Goal: Information Seeking & Learning: Learn about a topic

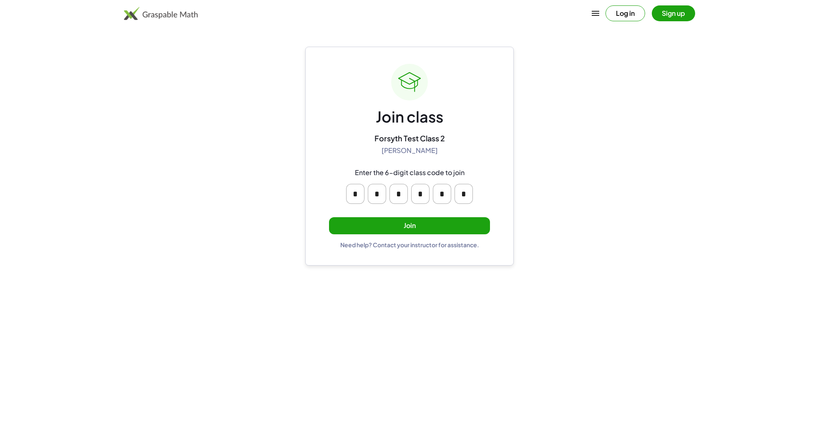
click at [414, 227] on button "Join" at bounding box center [409, 225] width 161 height 17
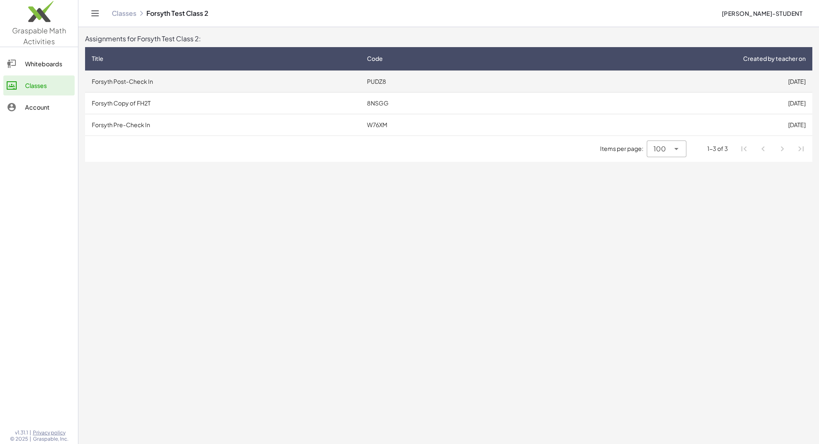
click at [178, 78] on td "Forsyth Post-Check In" at bounding box center [222, 81] width 275 height 22
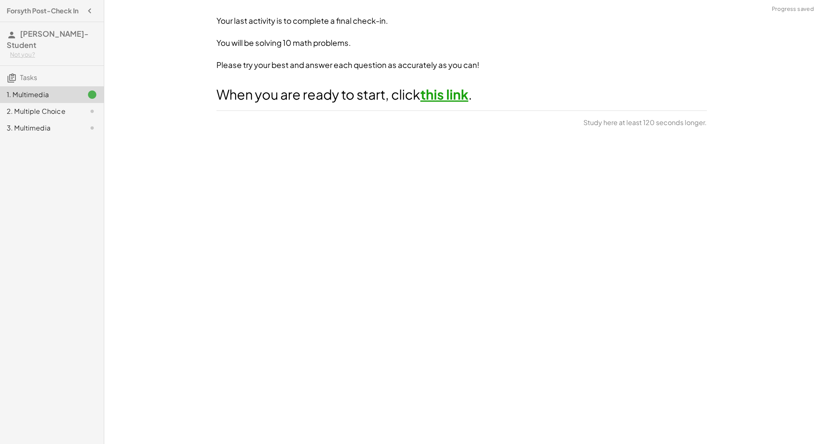
click at [437, 96] on link "this link" at bounding box center [444, 94] width 48 height 17
drag, startPoint x: 587, startPoint y: 119, endPoint x: 723, endPoint y: 121, distance: 136.3
click at [723, 121] on div "Your last activity is to complete a final check-in. You will be solving 10 math…" at bounding box center [461, 222] width 715 height 444
copy span "Study here at least 40 seconds longer."
click at [561, 216] on div "Your last activity is to complete a final check-in. You will be solving 10 math…" at bounding box center [461, 222] width 715 height 444
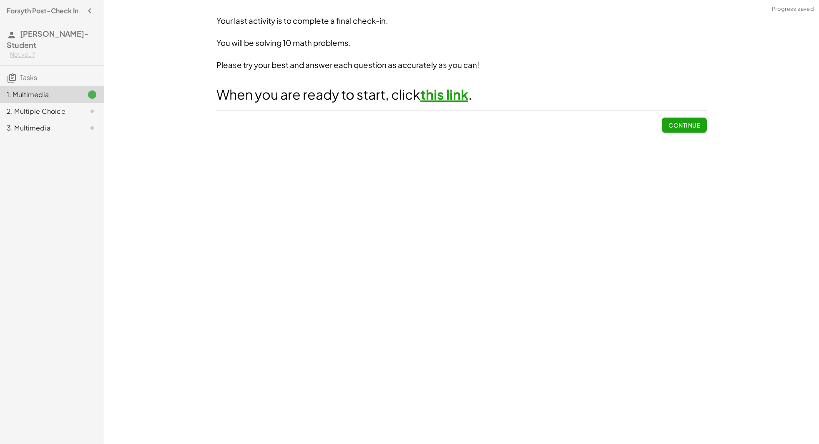
click at [691, 124] on span "Continue" at bounding box center [684, 125] width 32 height 8
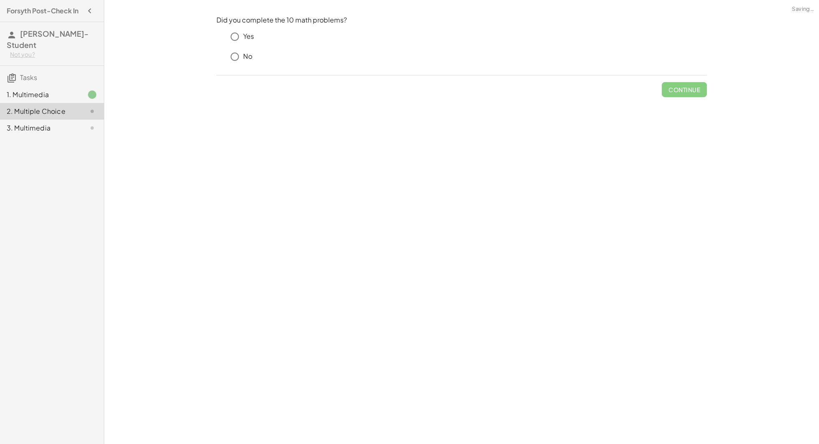
click at [254, 41] on div "Yes" at bounding box center [466, 36] width 480 height 17
click at [247, 33] on p "Yes" at bounding box center [248, 37] width 11 height 10
click at [680, 89] on span "Check" at bounding box center [689, 90] width 22 height 8
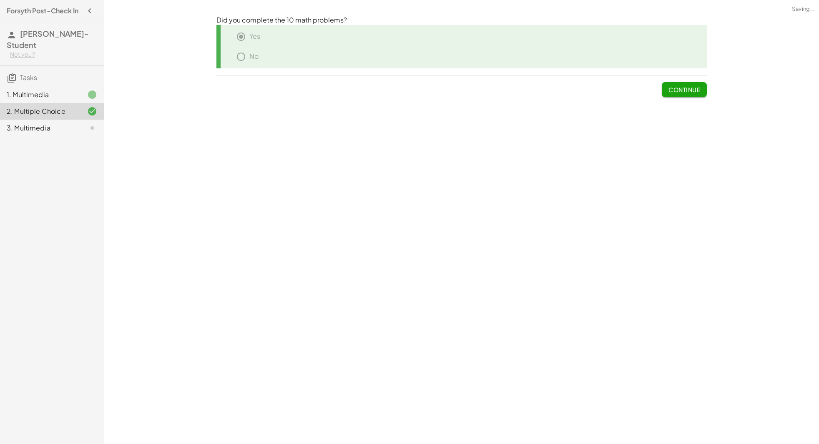
click at [680, 85] on button "Continue" at bounding box center [684, 89] width 45 height 15
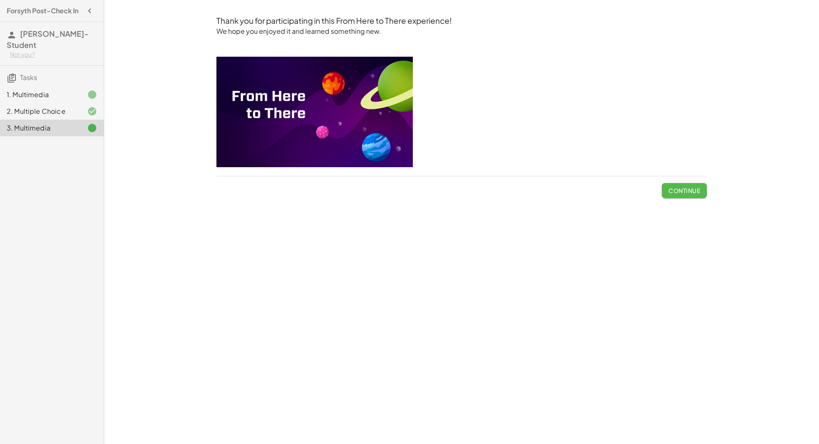
click at [688, 191] on span "Continue" at bounding box center [684, 191] width 32 height 8
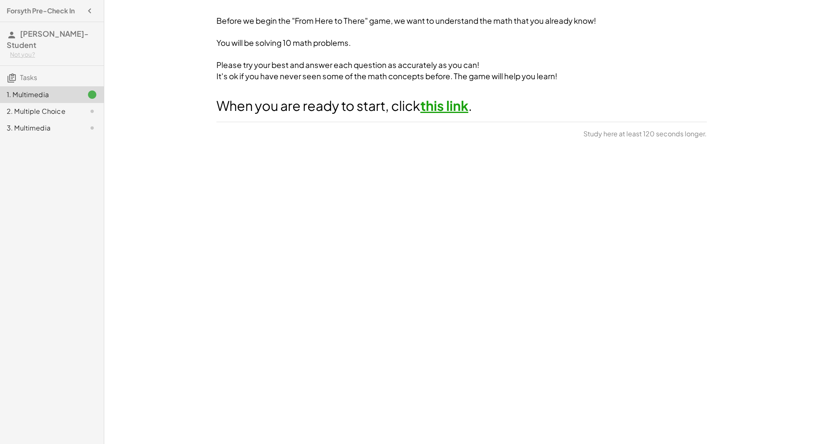
click at [71, 106] on div "2. Multiple Choice" at bounding box center [40, 111] width 67 height 10
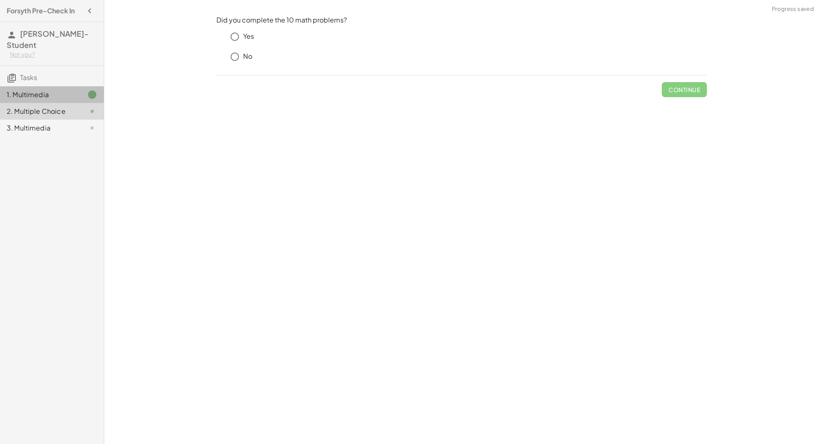
click at [73, 120] on div "1. Multimedia" at bounding box center [52, 128] width 104 height 17
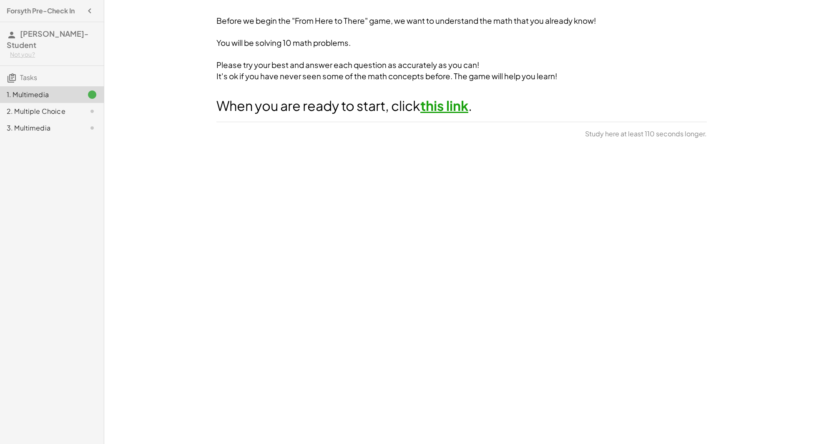
click at [445, 105] on link "this link" at bounding box center [444, 105] width 48 height 17
click at [683, 138] on span "Continue" at bounding box center [684, 137] width 32 height 8
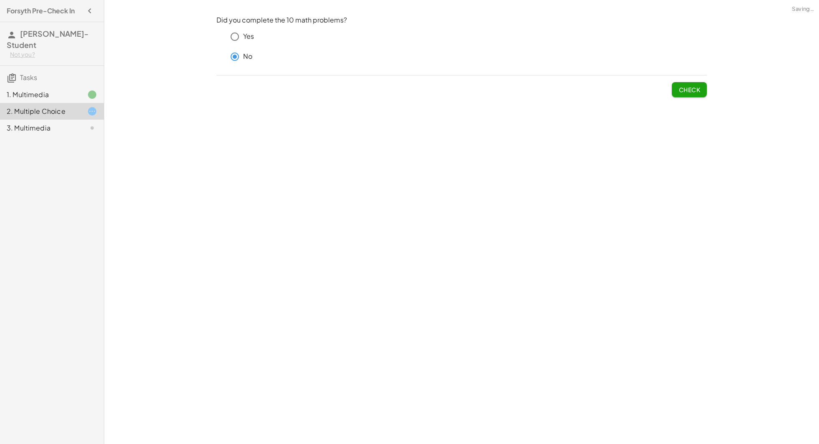
click at [677, 93] on button "Check" at bounding box center [689, 89] width 35 height 15
click at [686, 85] on button "Check" at bounding box center [689, 89] width 35 height 15
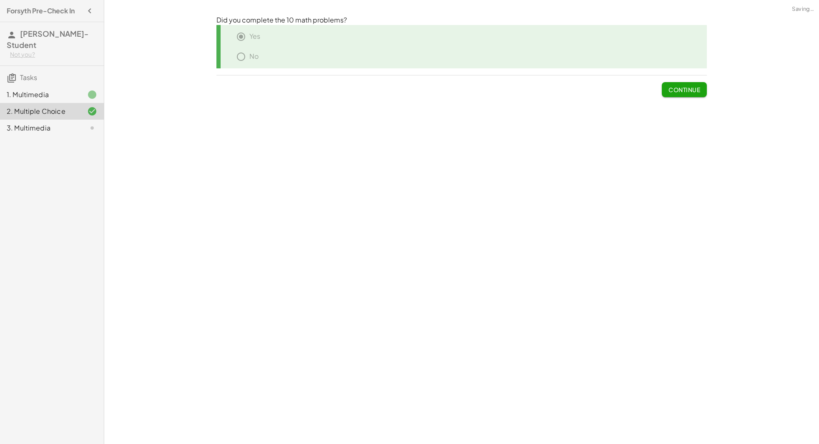
click at [688, 92] on span "Continue" at bounding box center [684, 90] width 32 height 8
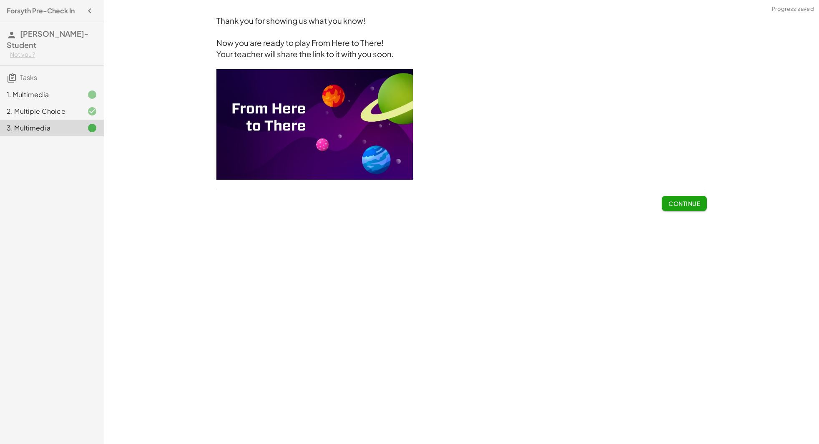
click at [678, 198] on button "Continue" at bounding box center [684, 203] width 45 height 15
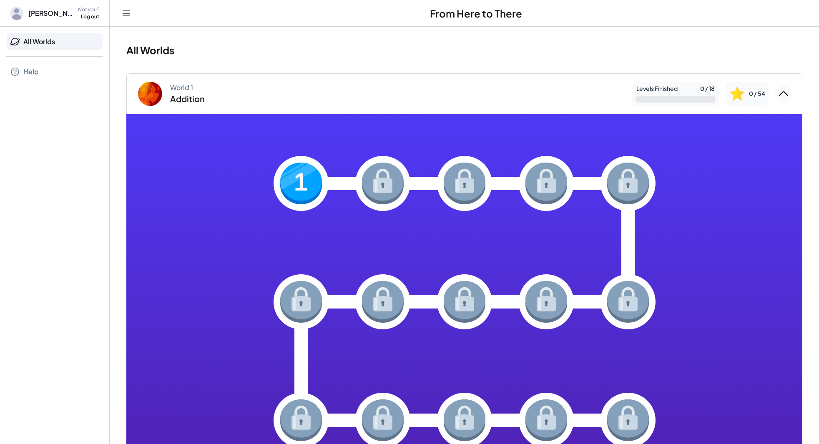
click at [308, 183] on img at bounding box center [301, 184] width 42 height 42
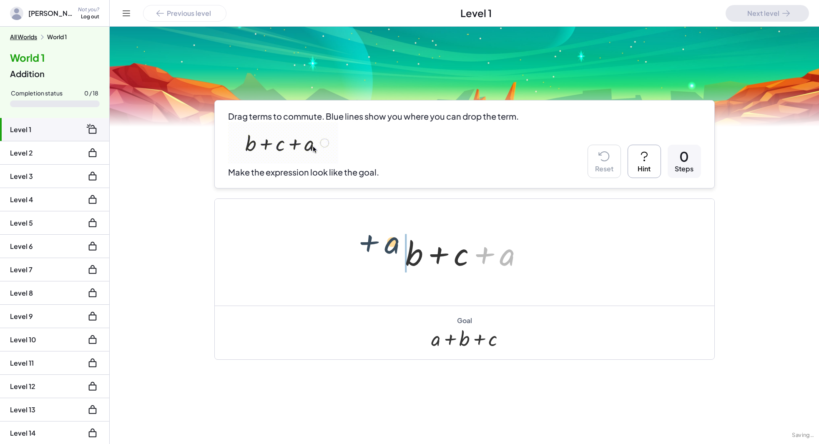
drag, startPoint x: 497, startPoint y: 257, endPoint x: 380, endPoint y: 247, distance: 117.2
click at [380, 247] on div "+ a + b + c + a" at bounding box center [464, 252] width 499 height 107
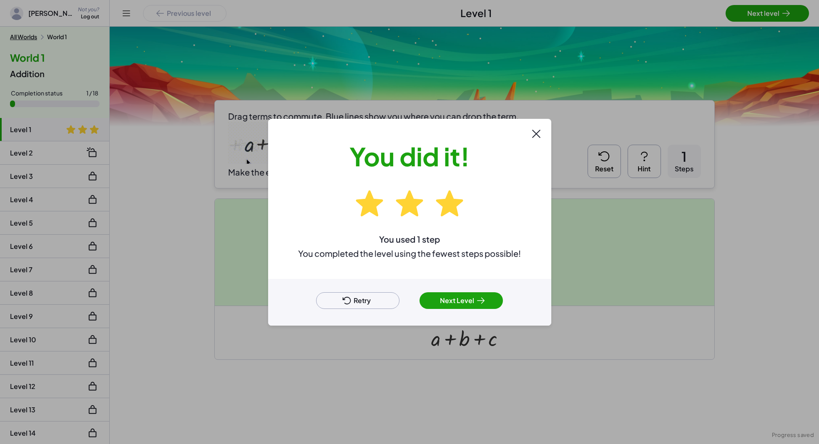
click at [457, 304] on button "Next Level" at bounding box center [460, 300] width 83 height 17
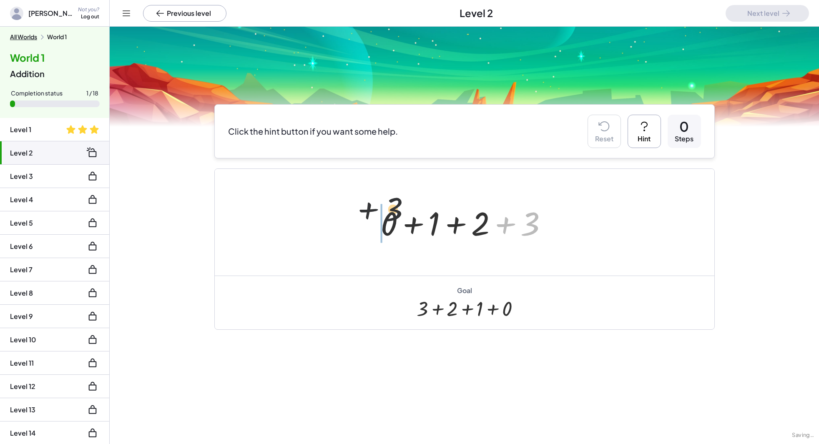
drag, startPoint x: 521, startPoint y: 226, endPoint x: 336, endPoint y: 218, distance: 185.7
click at [336, 218] on div "+ 3 + 0 + 1 + 2 + 3" at bounding box center [464, 222] width 499 height 107
drag, startPoint x: 520, startPoint y: 226, endPoint x: 440, endPoint y: 225, distance: 80.5
click at [440, 225] on div at bounding box center [467, 222] width 182 height 43
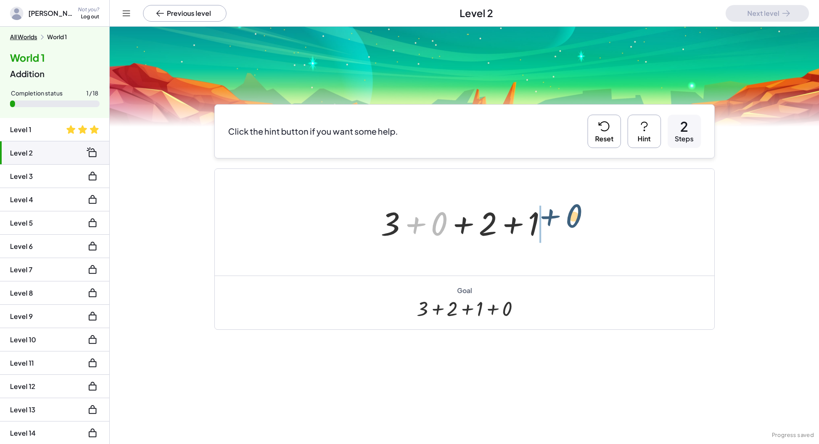
drag, startPoint x: 437, startPoint y: 229, endPoint x: 572, endPoint y: 222, distance: 134.8
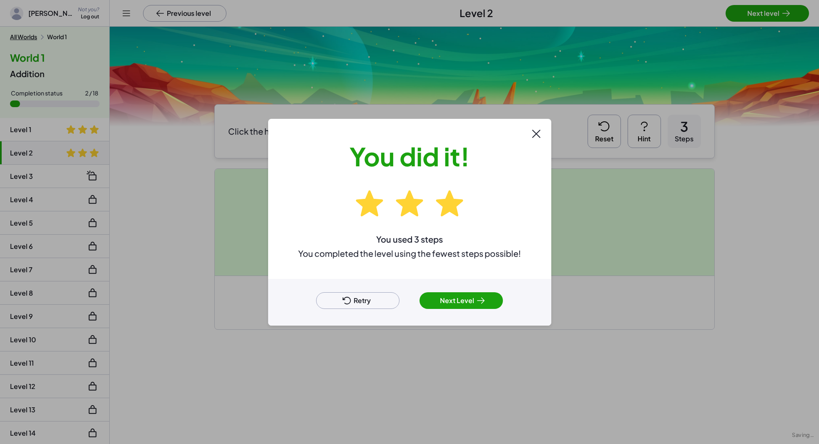
click at [354, 309] on button "Retry" at bounding box center [357, 300] width 83 height 17
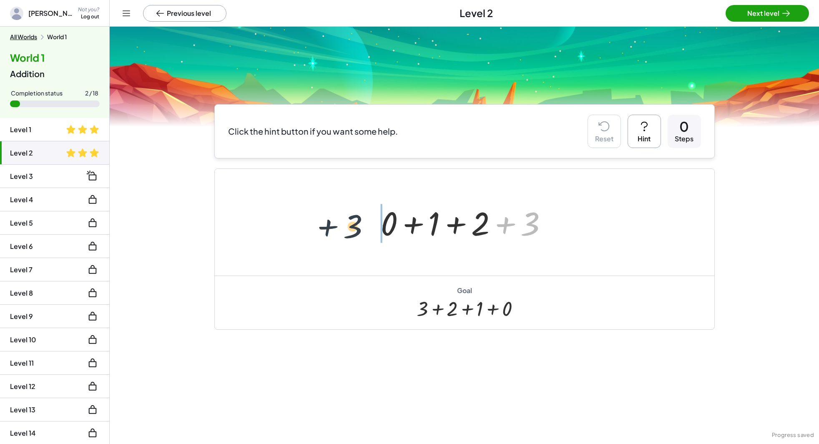
drag, startPoint x: 522, startPoint y: 221, endPoint x: 344, endPoint y: 229, distance: 178.6
click at [344, 229] on div "+ 3 + 0 + 1 + 2 + 3" at bounding box center [464, 222] width 499 height 107
drag, startPoint x: 534, startPoint y: 216, endPoint x: 419, endPoint y: 210, distance: 115.6
click at [419, 210] on div at bounding box center [467, 222] width 182 height 43
drag, startPoint x: 533, startPoint y: 228, endPoint x: 472, endPoint y: 227, distance: 60.5
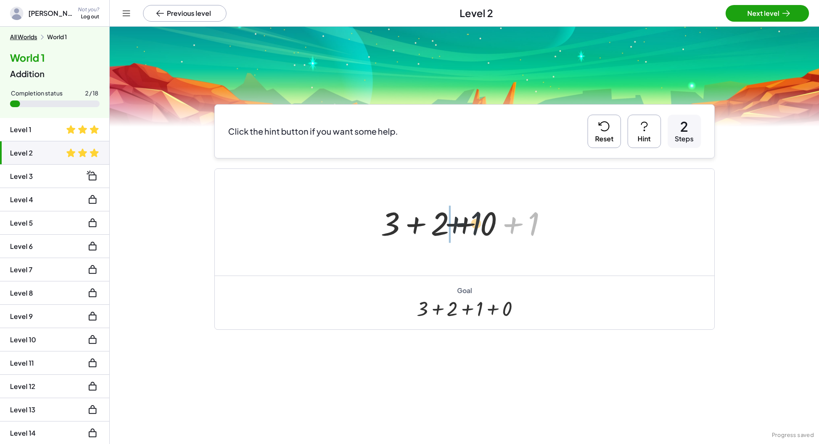
click at [472, 227] on div at bounding box center [467, 222] width 182 height 43
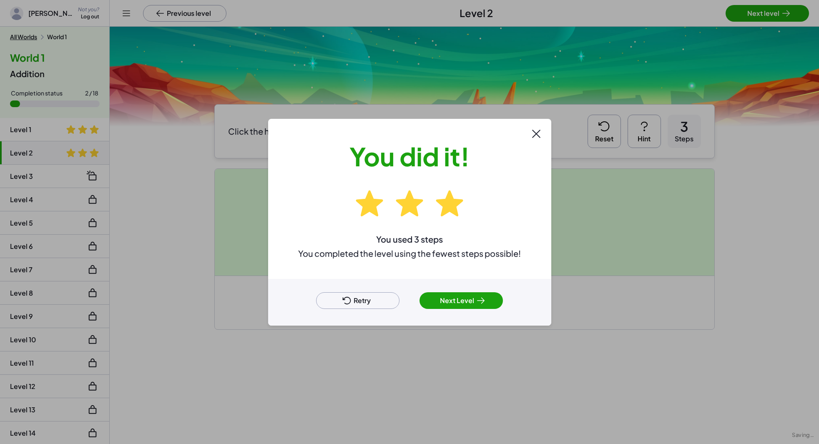
click at [472, 302] on button "Next Level" at bounding box center [460, 300] width 83 height 17
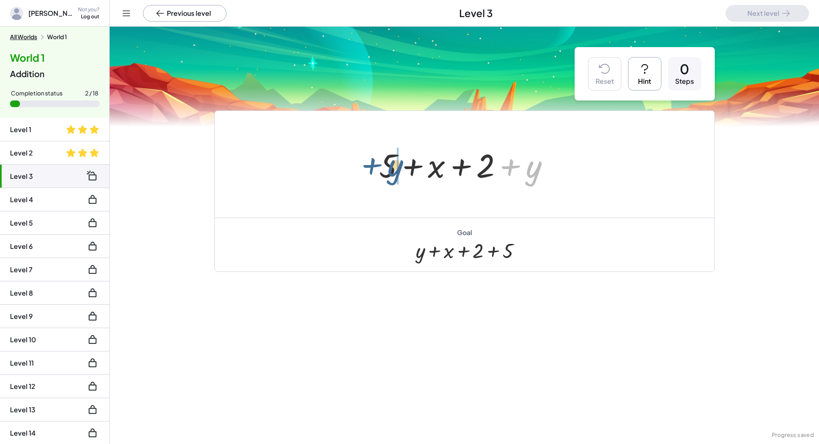
drag, startPoint x: 529, startPoint y: 176, endPoint x: 390, endPoint y: 175, distance: 138.4
click at [390, 175] on div at bounding box center [468, 164] width 186 height 43
drag, startPoint x: 421, startPoint y: 163, endPoint x: 557, endPoint y: 167, distance: 136.4
click at [557, 167] on div at bounding box center [468, 164] width 186 height 43
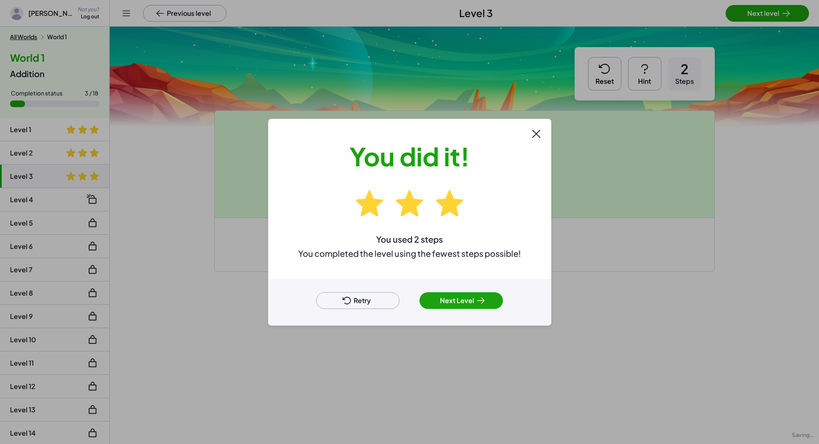
click at [447, 306] on button "Next Level" at bounding box center [460, 300] width 83 height 17
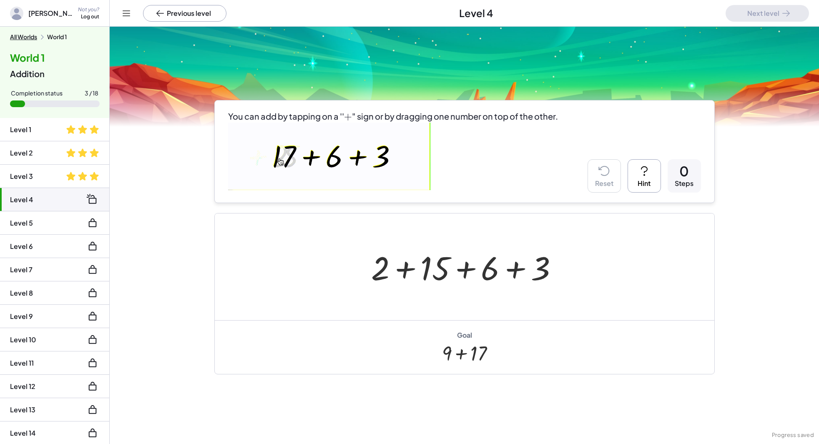
click at [45, 165] on li "Level 2" at bounding box center [54, 176] width 109 height 23
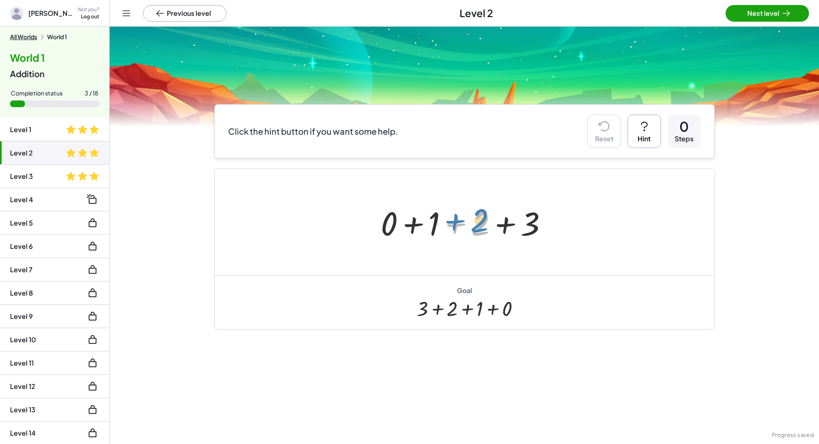
drag, startPoint x: 471, startPoint y: 228, endPoint x: 479, endPoint y: 226, distance: 8.6
click at [479, 226] on div at bounding box center [467, 222] width 182 height 43
drag, startPoint x: 67, startPoint y: 171, endPoint x: 84, endPoint y: 176, distance: 17.8
click at [68, 172] on span at bounding box center [71, 176] width 10 height 10
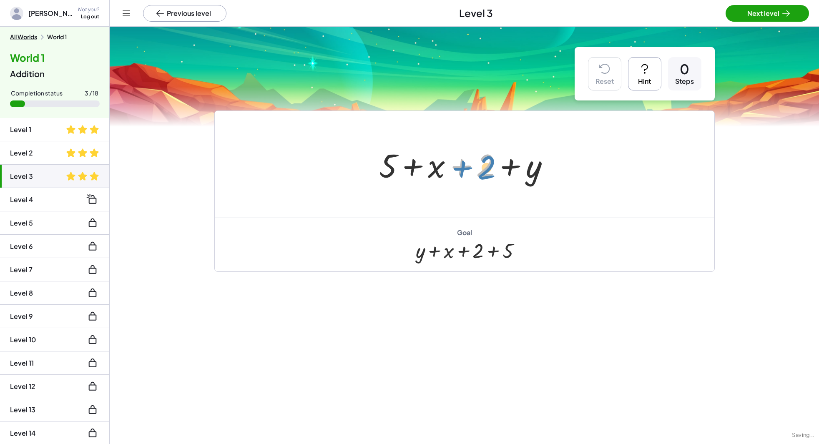
drag, startPoint x: 399, startPoint y: 173, endPoint x: 481, endPoint y: 175, distance: 82.6
click at [481, 175] on div at bounding box center [468, 164] width 186 height 43
click at [53, 211] on li "Level 4" at bounding box center [54, 222] width 109 height 23
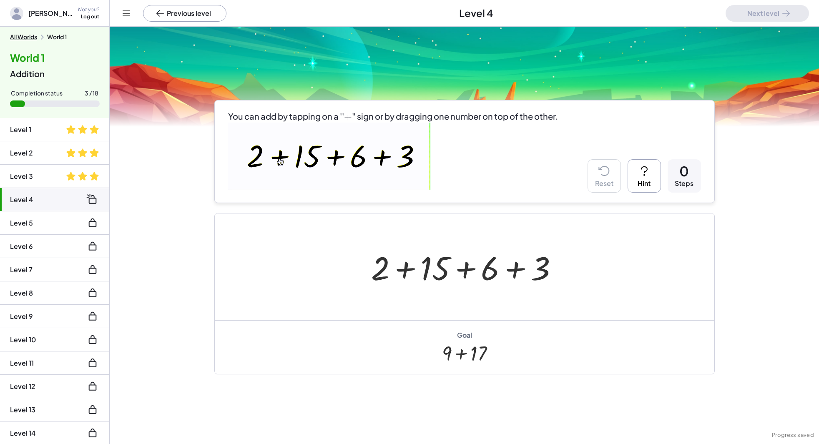
click at [401, 268] on div at bounding box center [468, 267] width 202 height 43
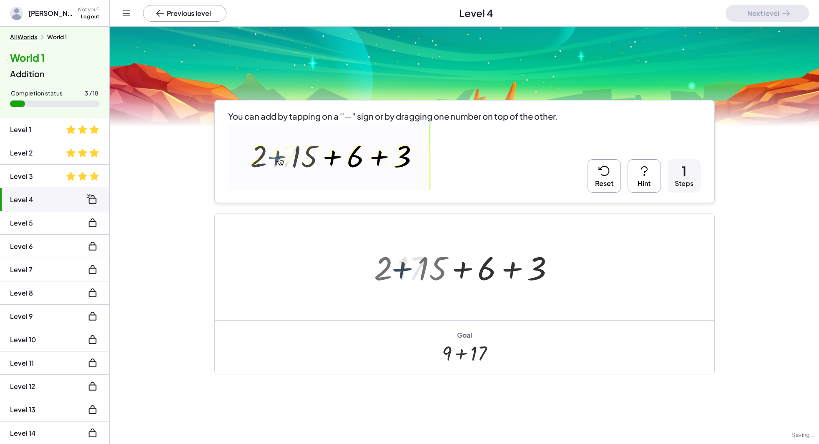
click at [502, 266] on div at bounding box center [468, 267] width 150 height 43
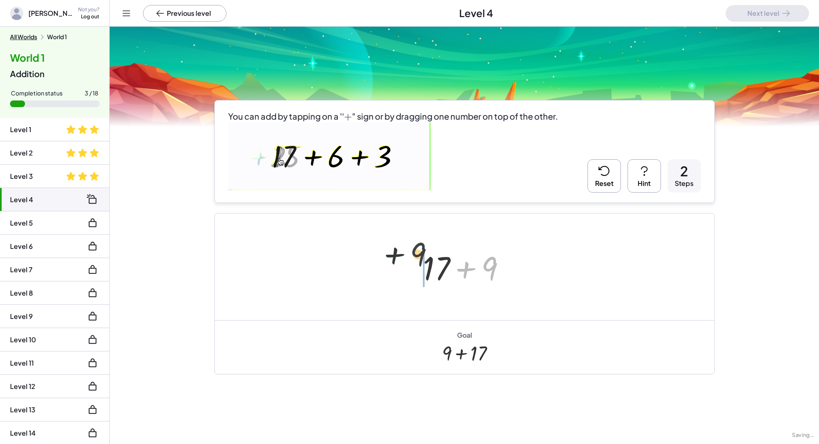
drag, startPoint x: 480, startPoint y: 277, endPoint x: 389, endPoint y: 267, distance: 92.3
click at [389, 267] on div "+ 2 + 15 + 6 + 3 + 17 + 6 + 3 + 9 + + 17 9" at bounding box center [464, 266] width 499 height 107
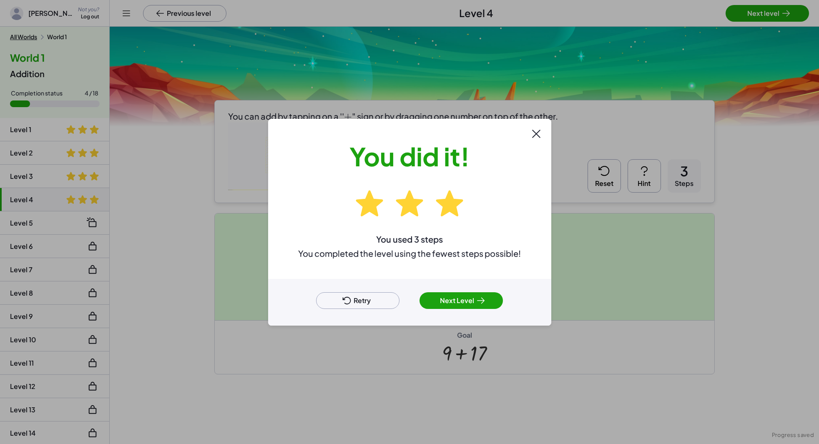
click at [463, 301] on button "Next Level" at bounding box center [460, 300] width 83 height 17
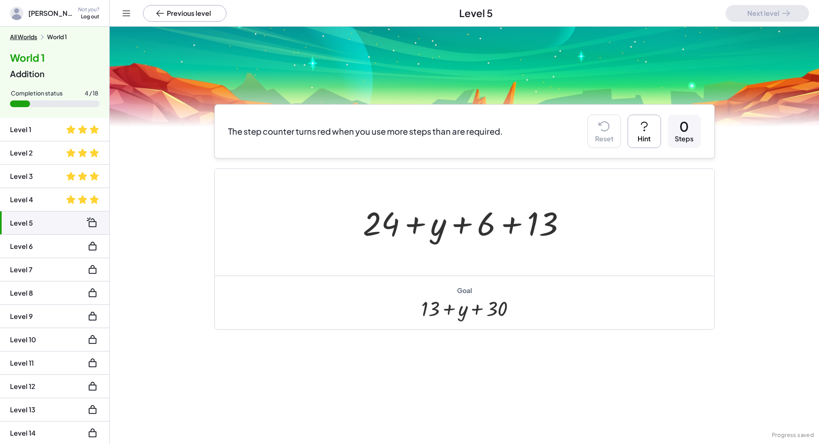
click at [41, 211] on li "Level 4" at bounding box center [54, 222] width 109 height 23
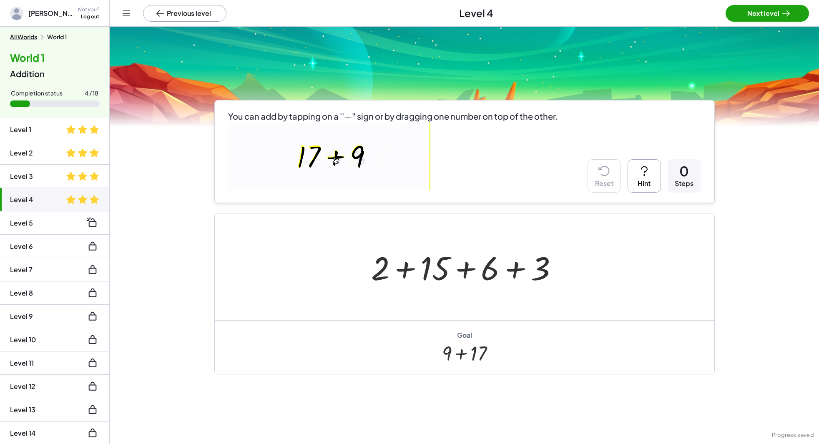
click at [63, 235] on li "Level 5" at bounding box center [54, 246] width 109 height 23
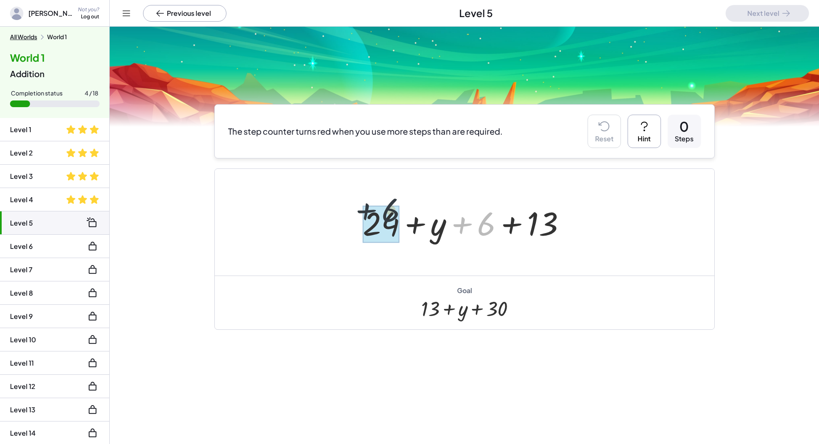
drag, startPoint x: 492, startPoint y: 226, endPoint x: 389, endPoint y: 216, distance: 103.8
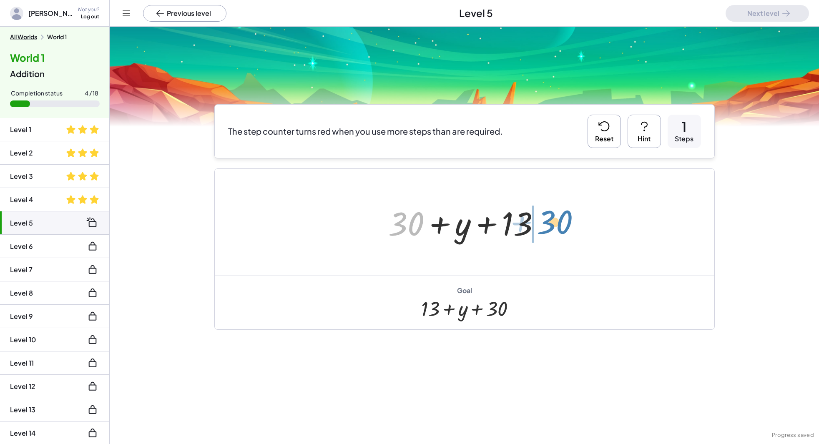
drag, startPoint x: 391, startPoint y: 226, endPoint x: 539, endPoint y: 225, distance: 148.4
click at [539, 225] on div at bounding box center [467, 222] width 167 height 43
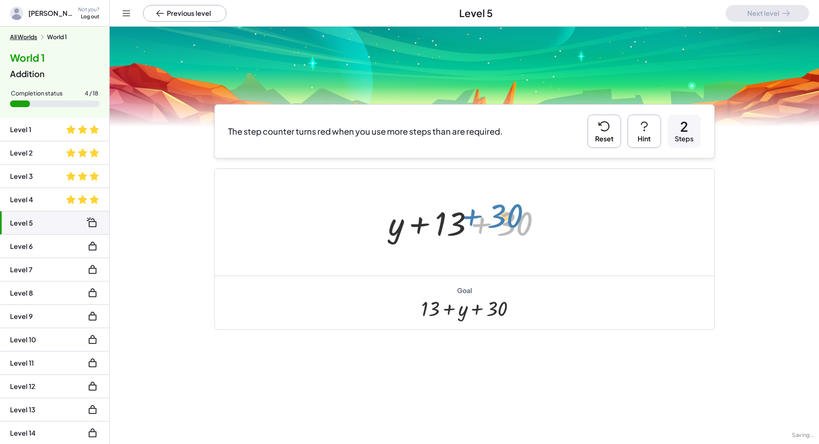
drag, startPoint x: 479, startPoint y: 226, endPoint x: 482, endPoint y: 219, distance: 7.8
click at [482, 219] on div at bounding box center [467, 222] width 167 height 43
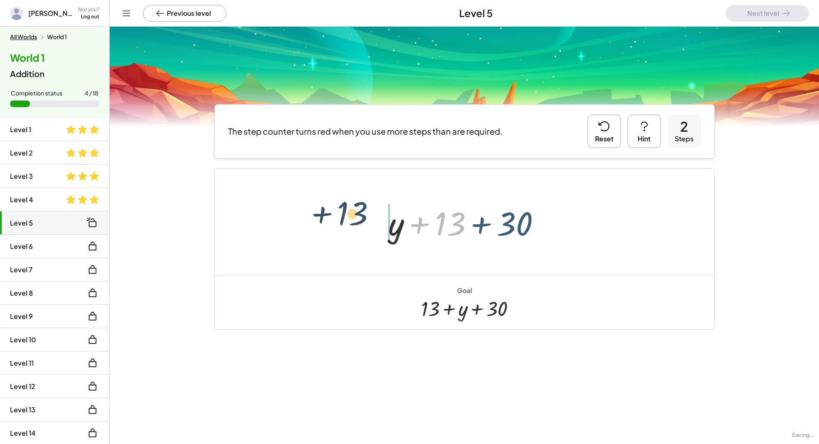
drag, startPoint x: 443, startPoint y: 228, endPoint x: 345, endPoint y: 220, distance: 98.3
click at [345, 220] on div "+ 24 + y + 6 + 13 + 30 + y + 13 + 30 + 13 + + y + 13 30" at bounding box center [464, 222] width 499 height 107
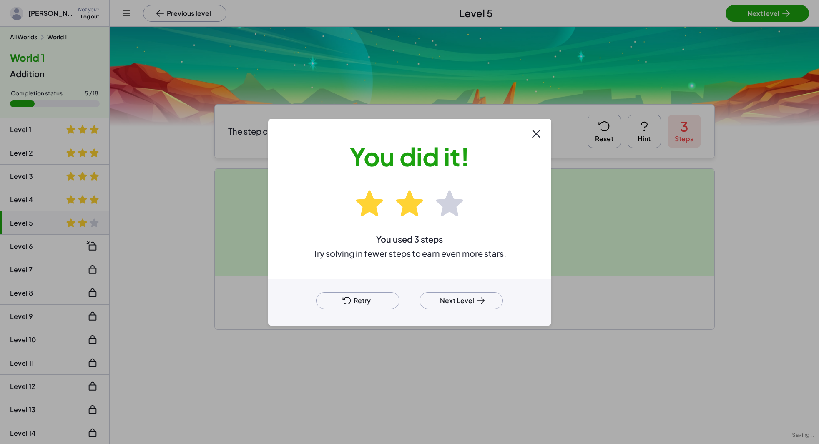
click at [464, 304] on button "Next Level" at bounding box center [460, 300] width 83 height 17
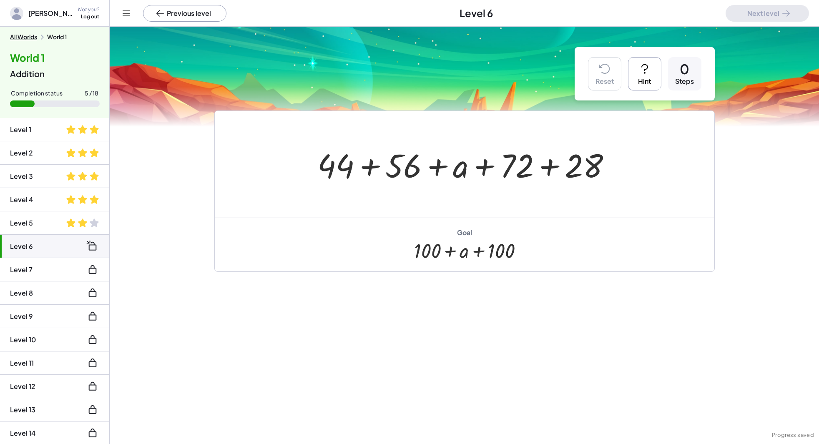
click at [371, 160] on div at bounding box center [468, 164] width 309 height 43
click at [547, 166] on div at bounding box center [467, 164] width 249 height 43
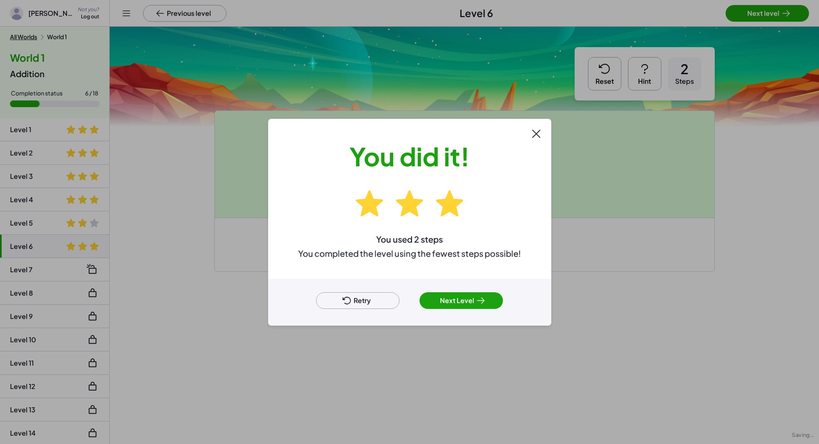
click at [442, 290] on div "Retry Next Level" at bounding box center [409, 302] width 283 height 47
click at [443, 295] on button "Next Level" at bounding box center [460, 300] width 83 height 17
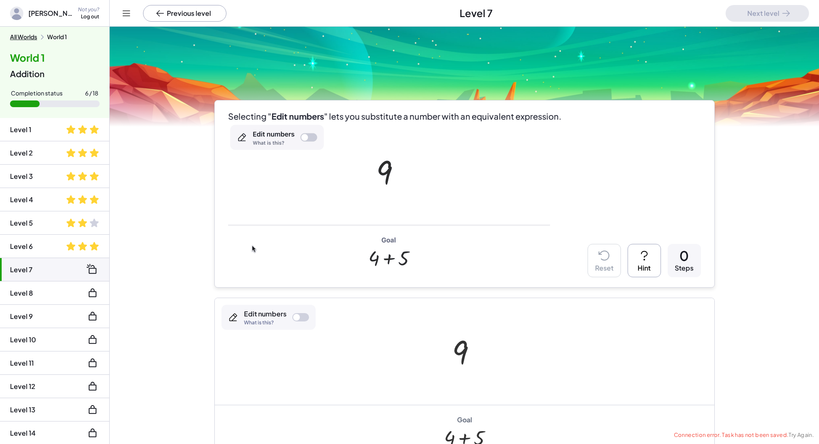
click at [299, 313] on div "Edit numbers What is this?" at bounding box center [268, 317] width 94 height 25
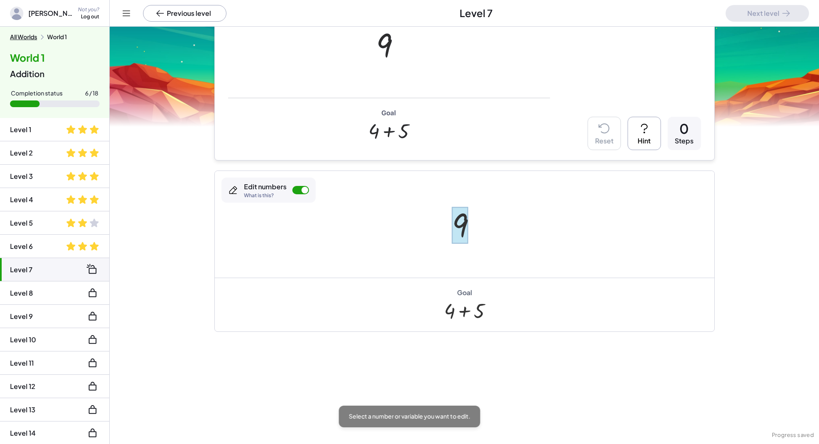
scroll to position [129, 0]
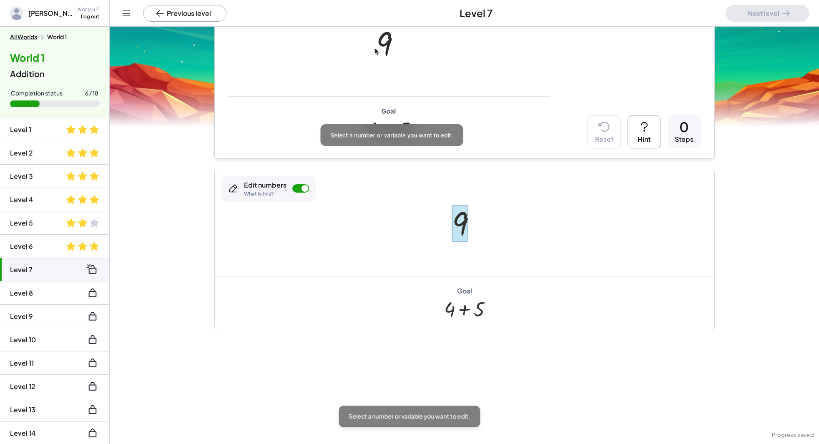
click at [455, 225] on div at bounding box center [460, 223] width 16 height 37
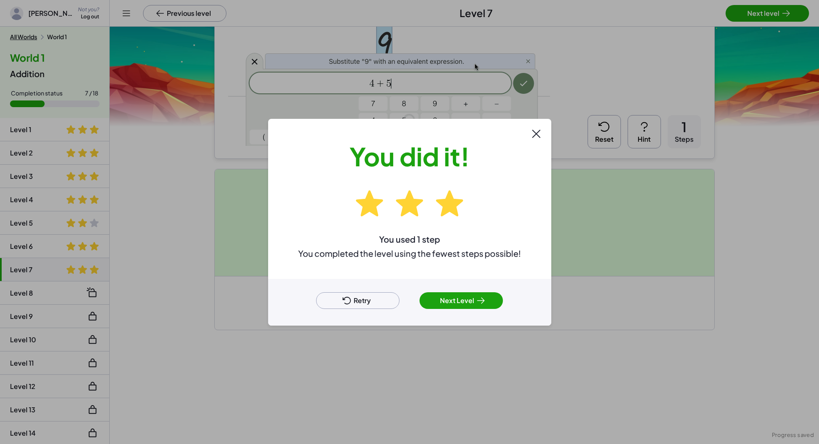
click at [454, 301] on button "Next Level" at bounding box center [460, 300] width 83 height 17
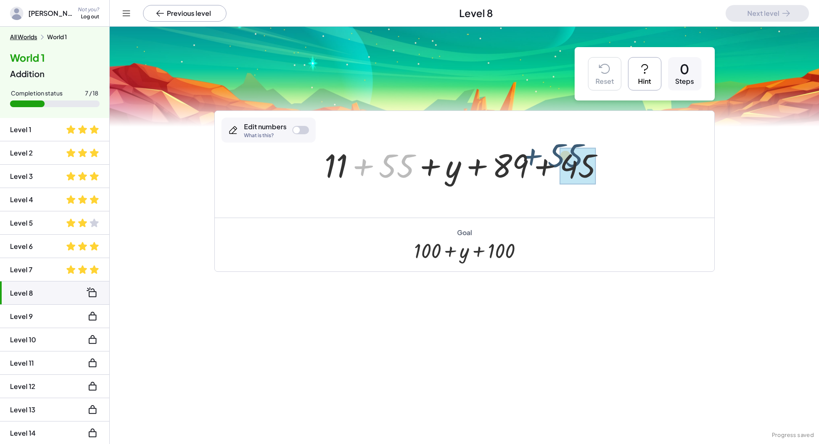
drag, startPoint x: 388, startPoint y: 169, endPoint x: 556, endPoint y: 160, distance: 168.3
click at [556, 160] on div at bounding box center [467, 164] width 295 height 43
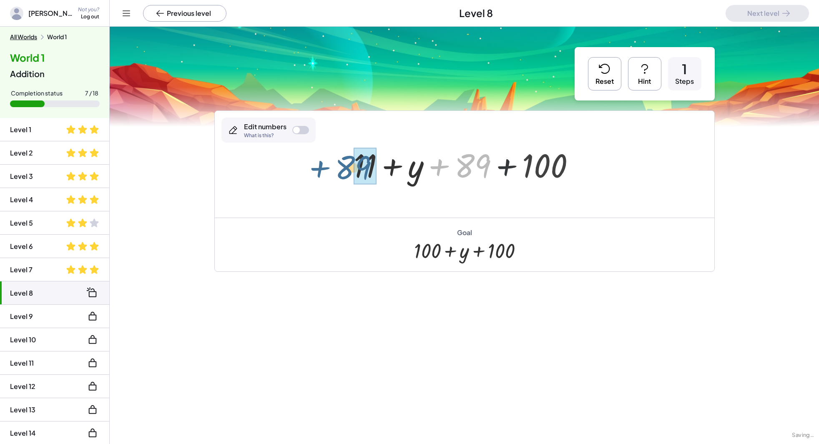
drag, startPoint x: 477, startPoint y: 160, endPoint x: 360, endPoint y: 162, distance: 116.7
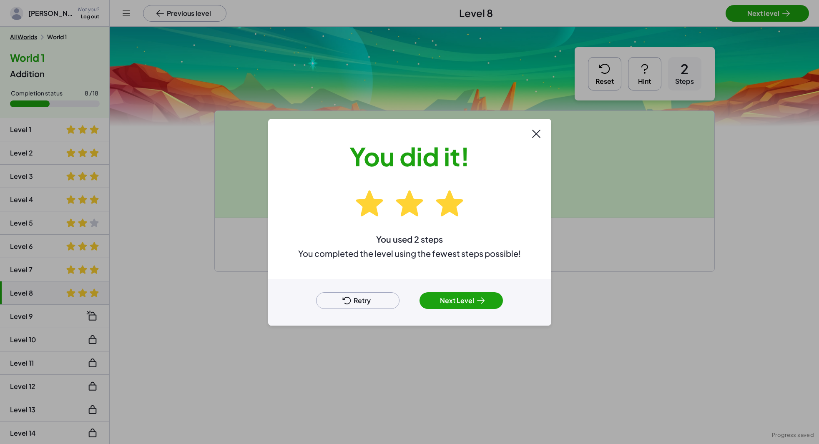
click at [475, 289] on div "Retry Next Level" at bounding box center [409, 302] width 283 height 47
click at [471, 297] on button "Next Level" at bounding box center [460, 300] width 83 height 17
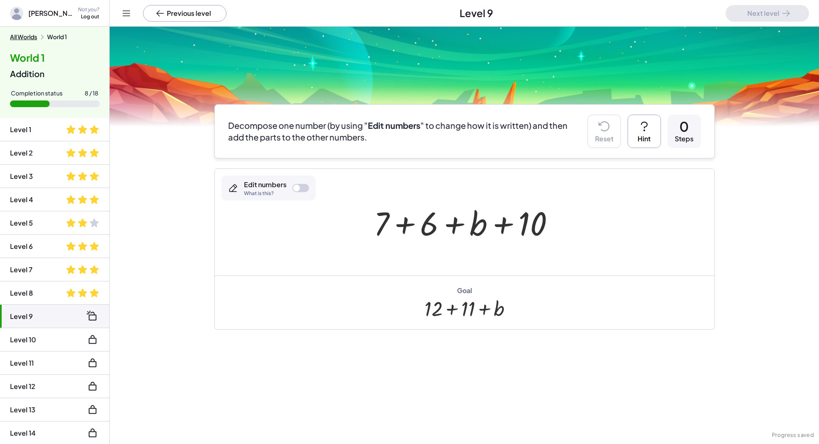
click at [404, 227] on div at bounding box center [467, 222] width 196 height 43
click at [304, 188] on div at bounding box center [300, 188] width 17 height 8
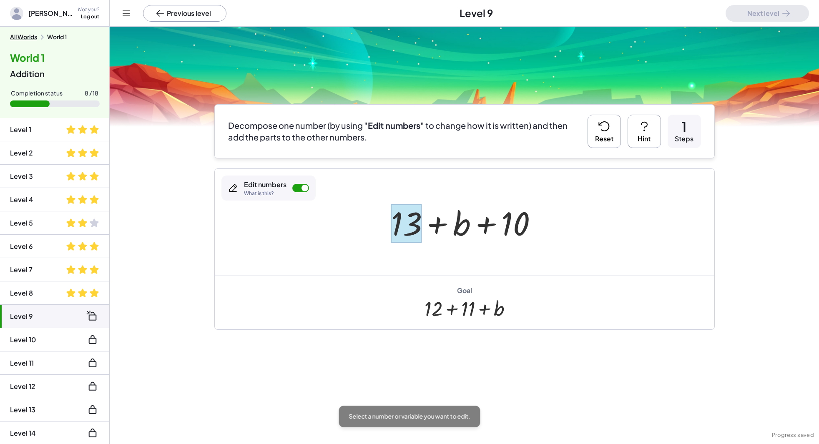
click at [404, 220] on div at bounding box center [406, 223] width 30 height 39
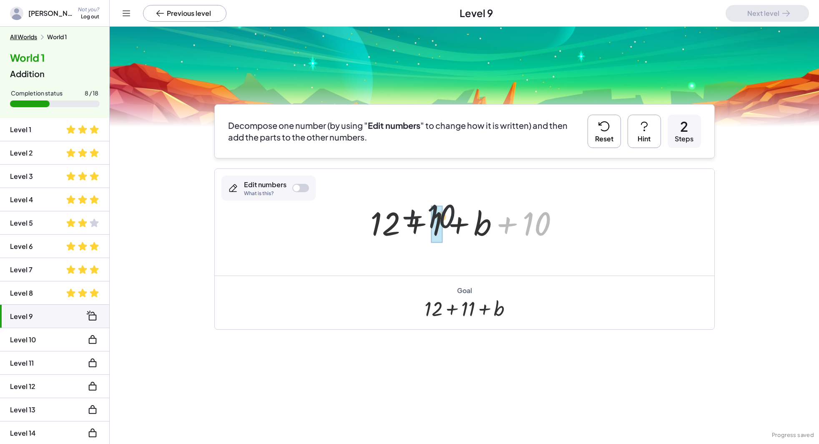
drag, startPoint x: 539, startPoint y: 230, endPoint x: 438, endPoint y: 225, distance: 101.9
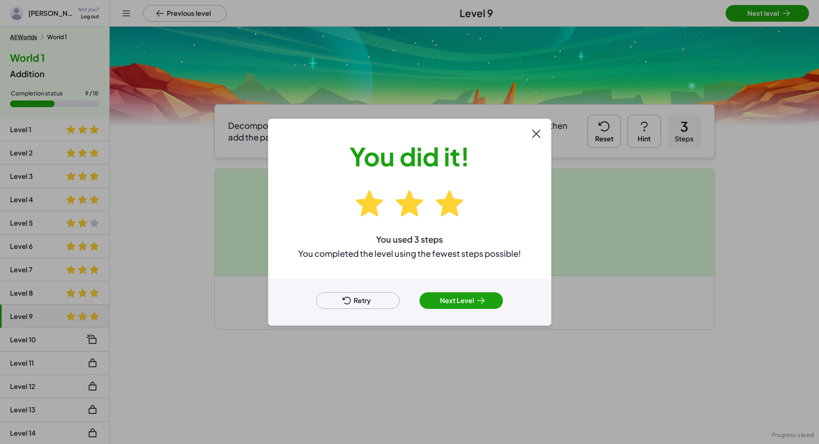
click at [470, 307] on button "Next Level" at bounding box center [460, 300] width 83 height 17
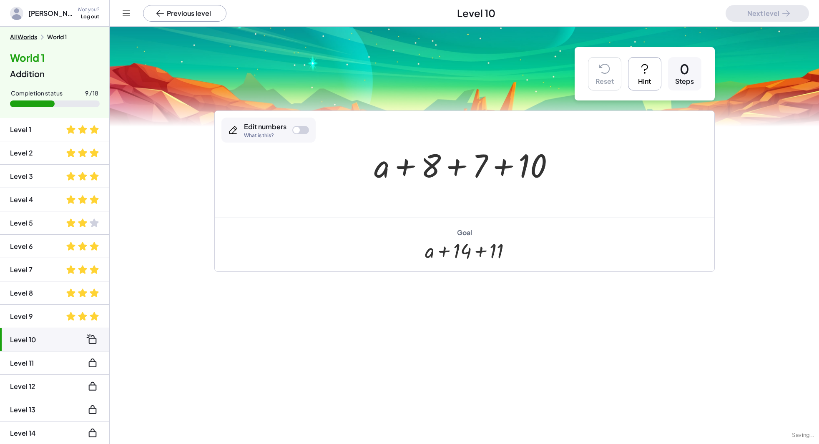
click at [454, 172] on div at bounding box center [468, 164] width 196 height 43
click at [294, 131] on div at bounding box center [296, 130] width 7 height 7
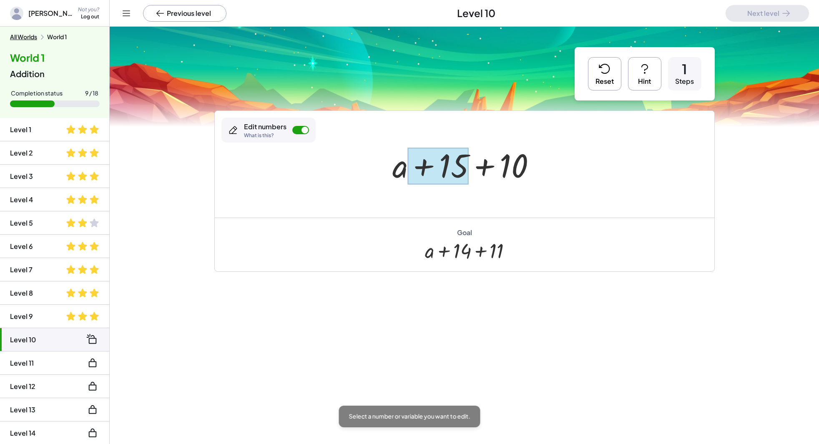
click at [457, 163] on div at bounding box center [438, 166] width 60 height 37
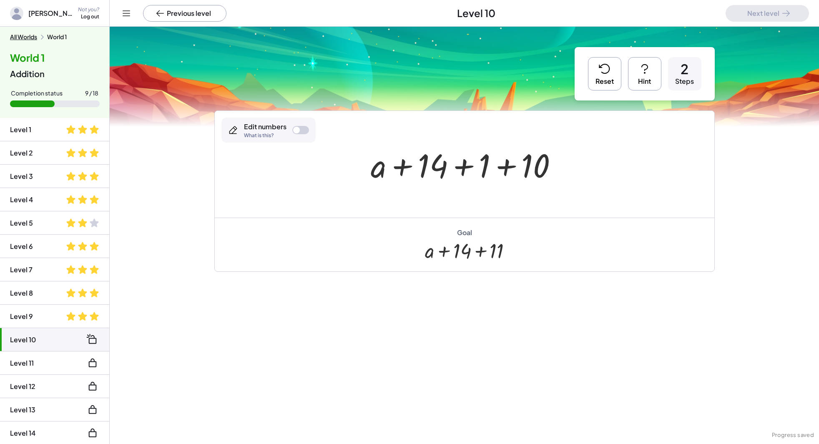
click at [514, 171] on div at bounding box center [468, 164] width 202 height 43
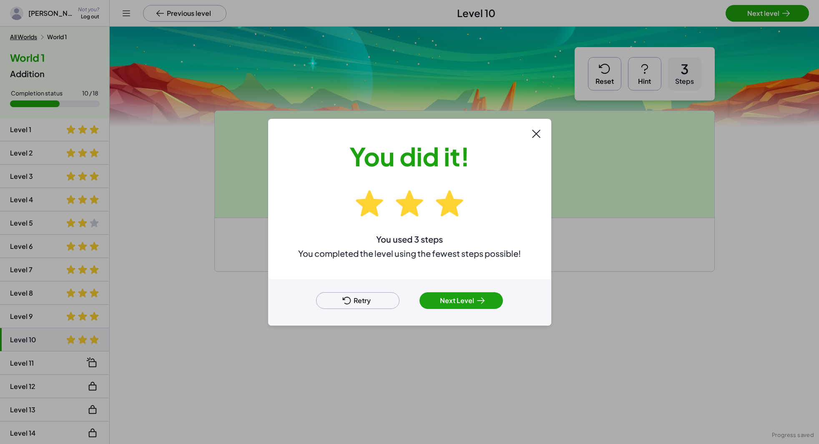
click at [461, 297] on button "Next Level" at bounding box center [460, 300] width 83 height 17
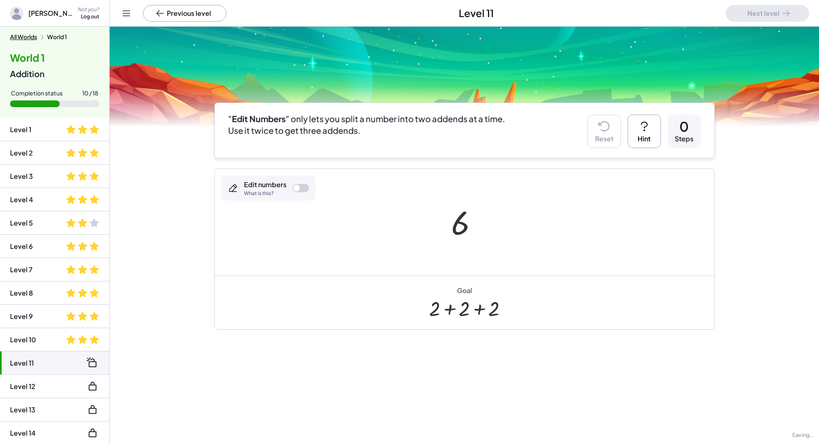
click at [296, 185] on div at bounding box center [296, 188] width 7 height 7
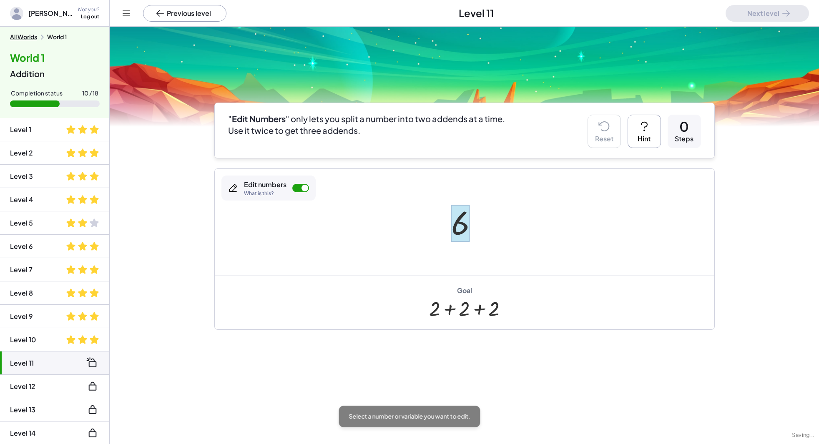
click at [459, 225] on div at bounding box center [460, 223] width 18 height 37
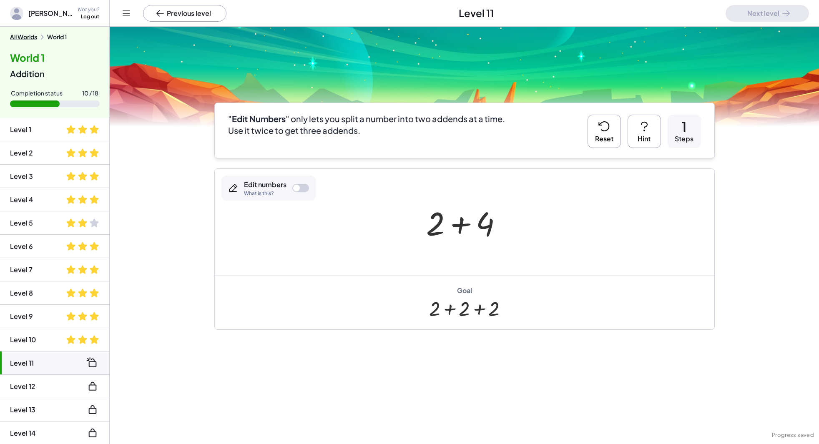
click at [299, 188] on div at bounding box center [300, 188] width 17 height 8
click at [496, 236] on div at bounding box center [467, 222] width 91 height 43
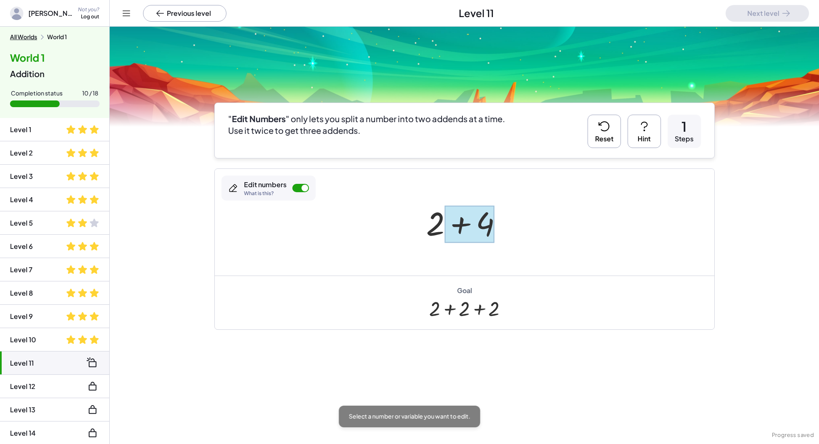
click at [477, 228] on div at bounding box center [469, 224] width 50 height 37
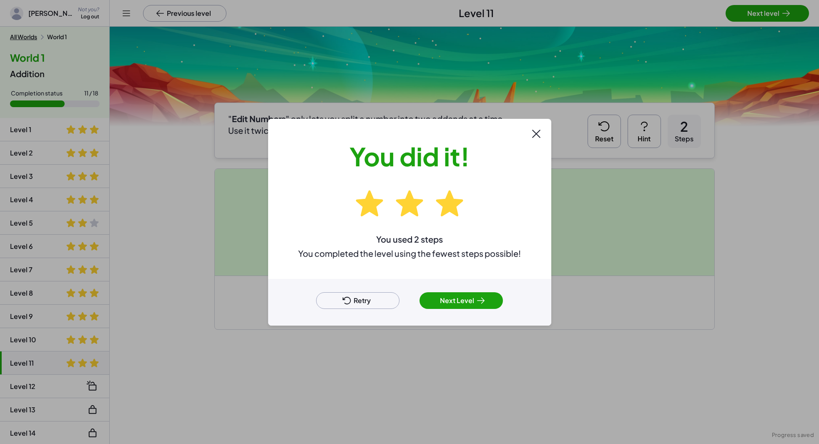
click at [459, 299] on button "Next Level" at bounding box center [460, 300] width 83 height 17
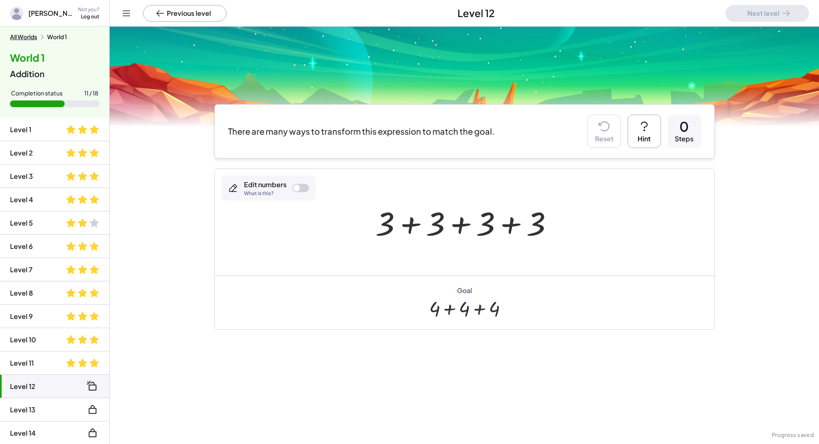
click at [30, 34] on button "All Worlds" at bounding box center [23, 37] width 27 height 8
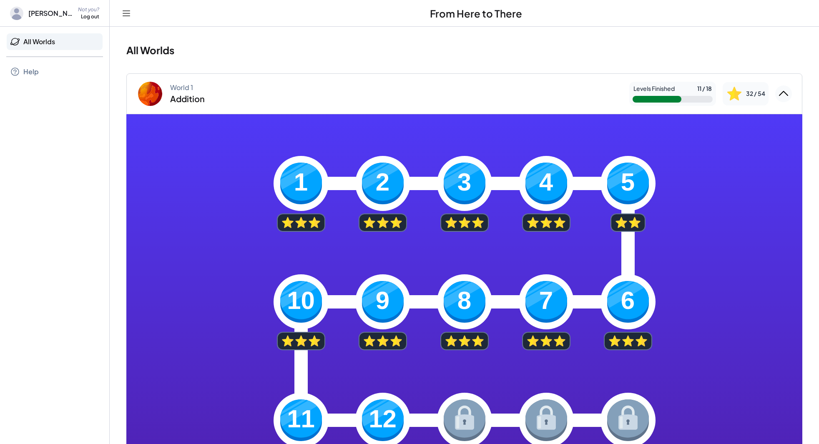
click at [781, 94] on icon "Collapse World 1" at bounding box center [783, 93] width 13 height 13
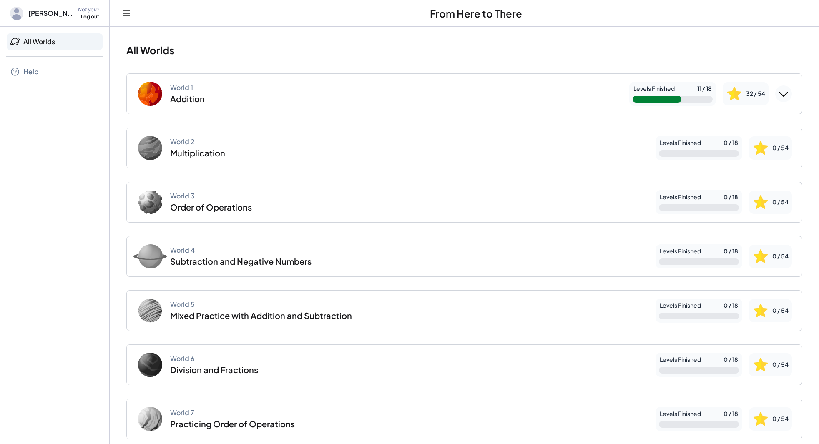
click at [263, 86] on div "World 1 Addition" at bounding box center [380, 93] width 486 height 27
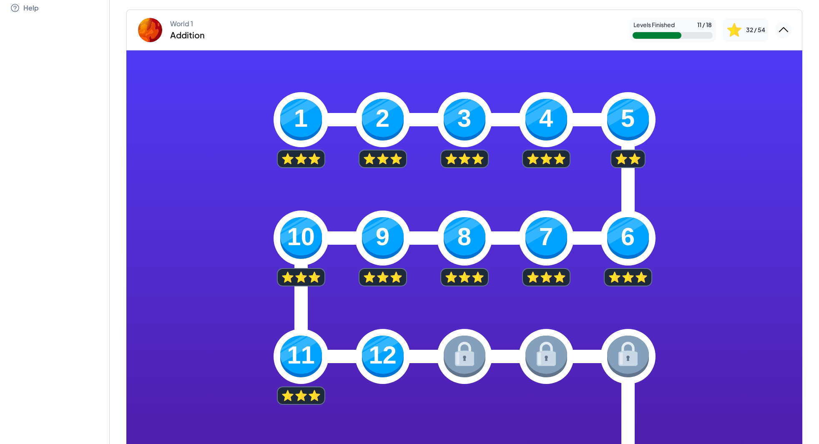
scroll to position [72, 0]
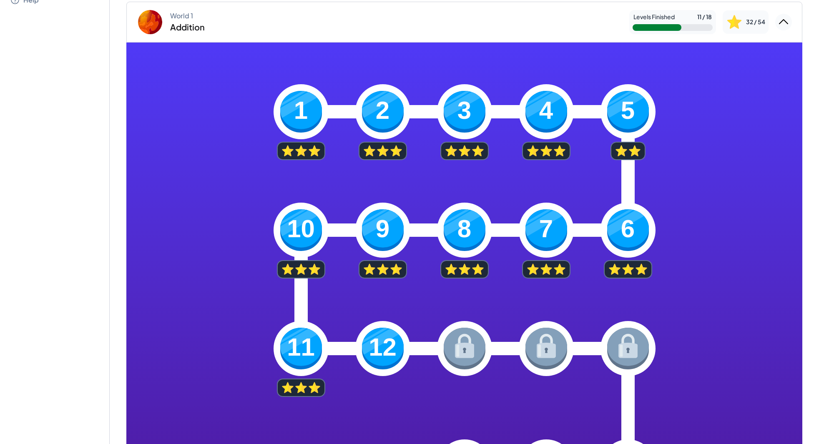
click at [383, 349] on img at bounding box center [383, 349] width 42 height 42
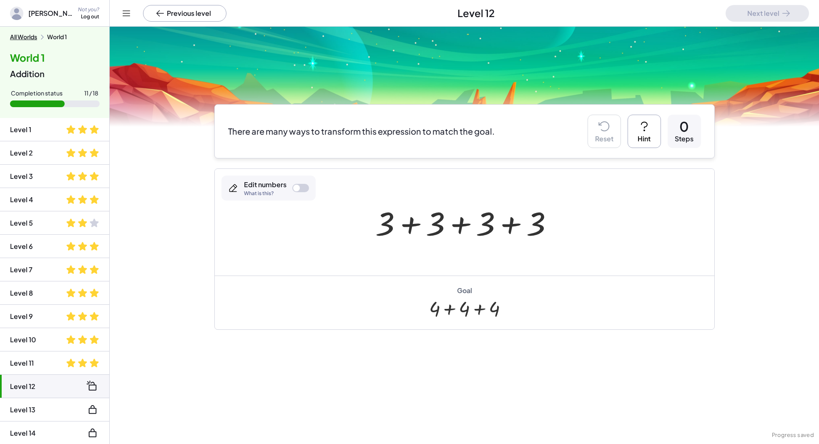
click at [458, 225] on div at bounding box center [467, 222] width 193 height 43
click at [437, 226] on div at bounding box center [467, 222] width 142 height 43
click at [447, 228] on div at bounding box center [467, 222] width 89 height 43
click at [303, 191] on div at bounding box center [300, 188] width 17 height 8
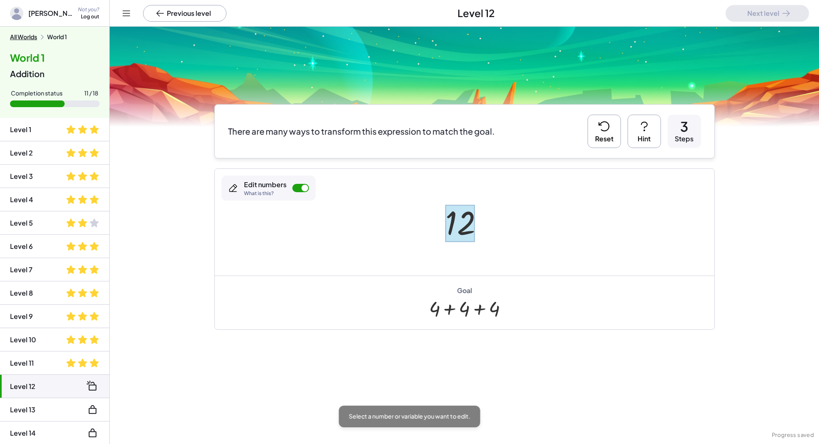
click at [470, 225] on div at bounding box center [460, 223] width 30 height 37
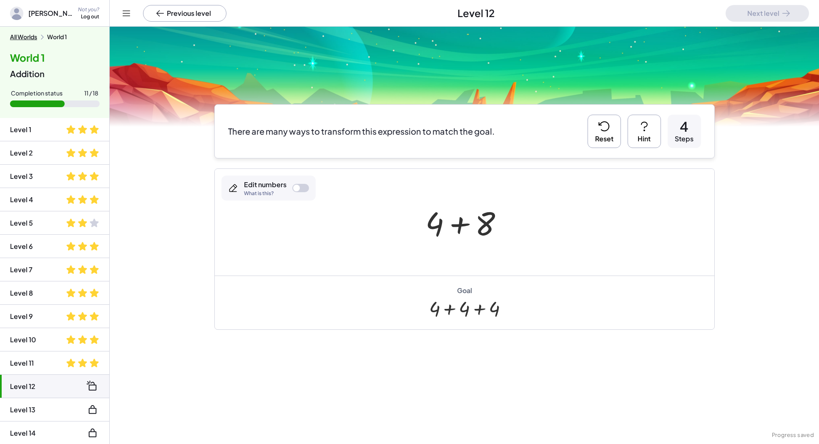
click at [299, 185] on div at bounding box center [300, 188] width 17 height 8
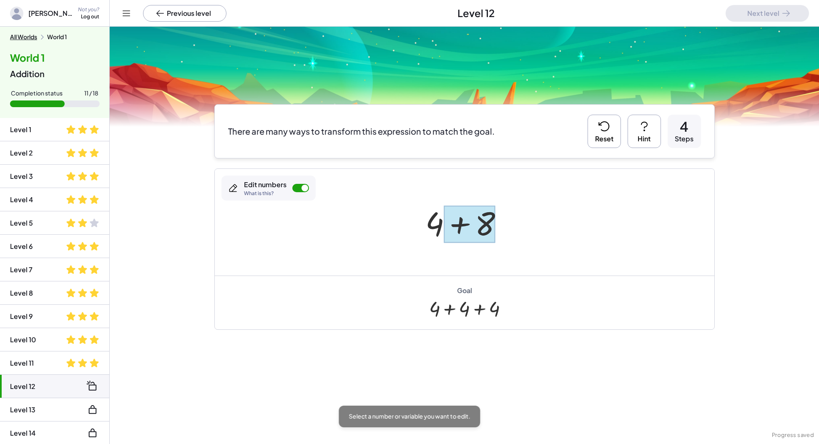
click at [477, 216] on div at bounding box center [469, 224] width 51 height 37
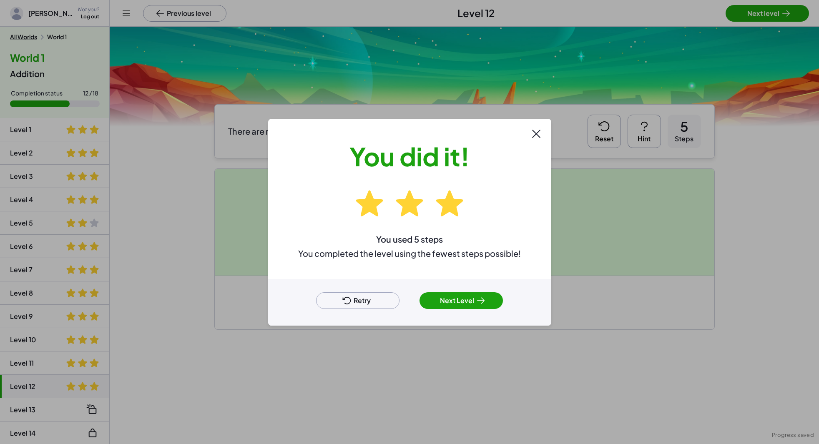
click at [469, 297] on button "Next Level" at bounding box center [460, 300] width 83 height 17
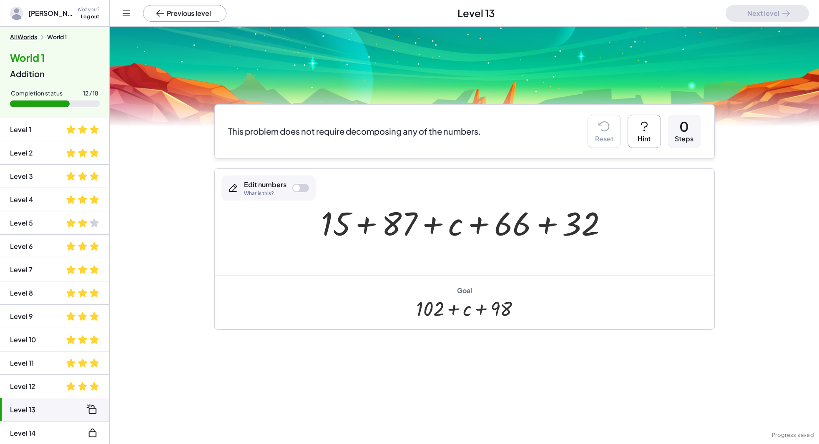
click at [371, 213] on div at bounding box center [468, 222] width 302 height 43
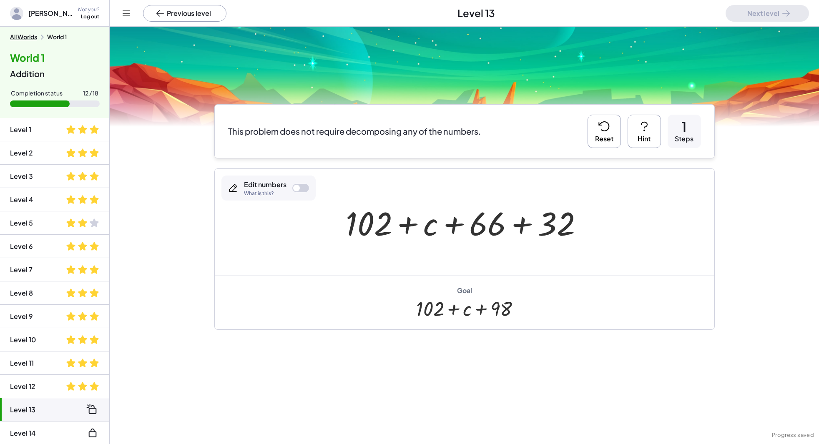
click at [542, 223] on div at bounding box center [467, 222] width 252 height 43
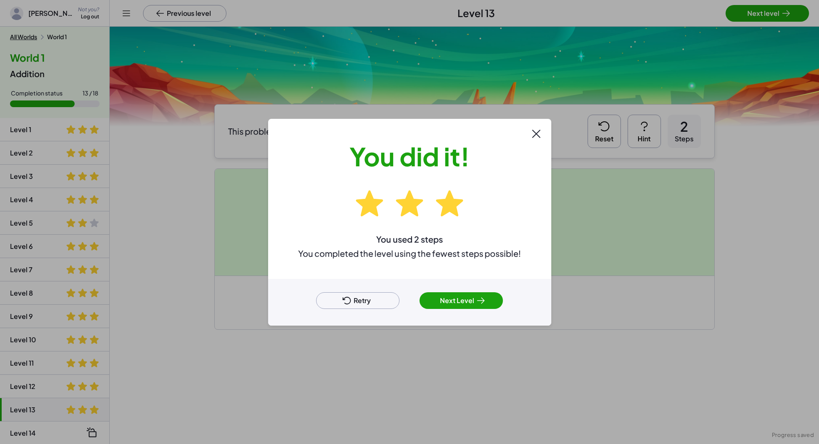
click at [452, 306] on button "Next Level" at bounding box center [460, 300] width 83 height 17
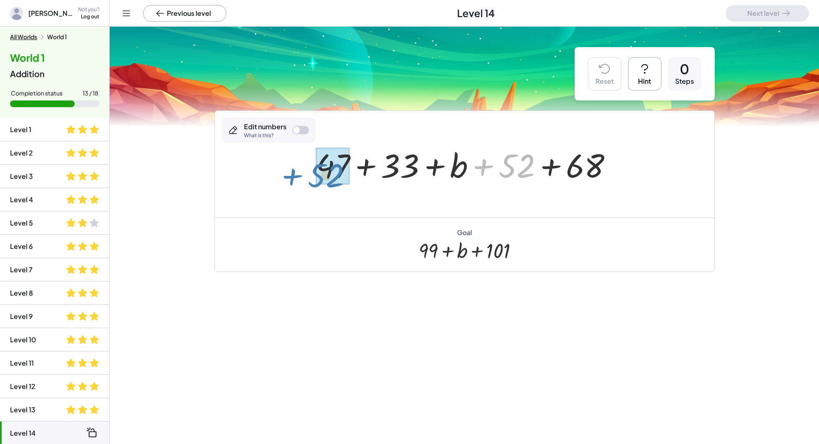
drag, startPoint x: 524, startPoint y: 172, endPoint x: 336, endPoint y: 176, distance: 187.2
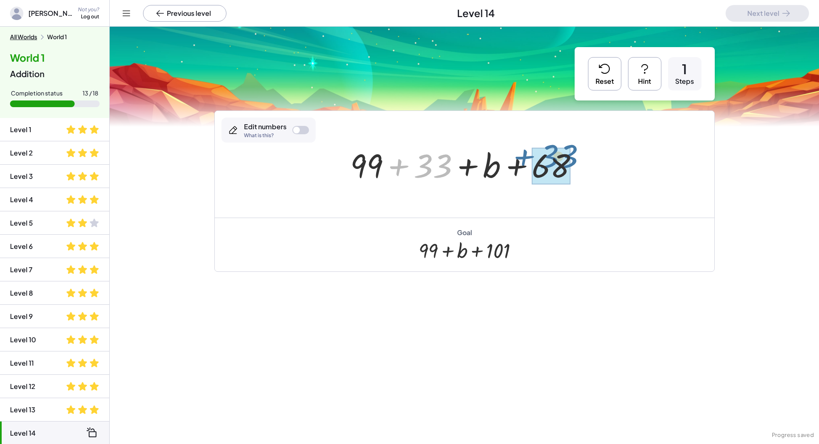
drag, startPoint x: 458, startPoint y: 163, endPoint x: 574, endPoint y: 167, distance: 116.0
click at [574, 167] on div at bounding box center [467, 164] width 243 height 43
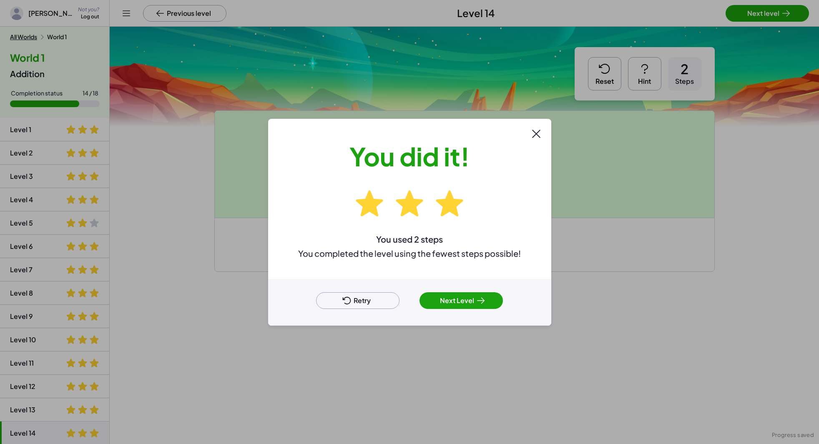
click at [463, 296] on button "Next Level" at bounding box center [460, 300] width 83 height 17
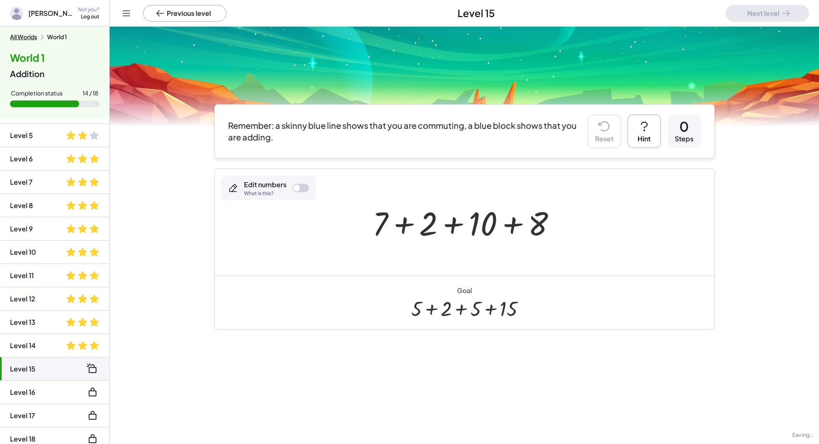
scroll to position [94, 0]
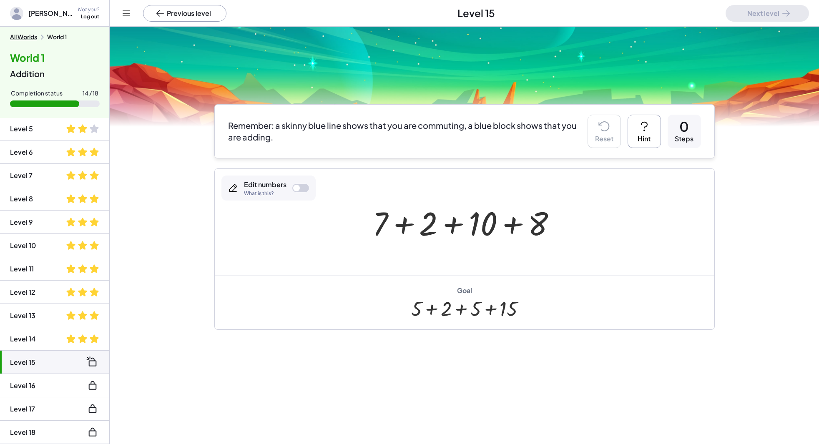
click at [297, 185] on div at bounding box center [296, 188] width 7 height 7
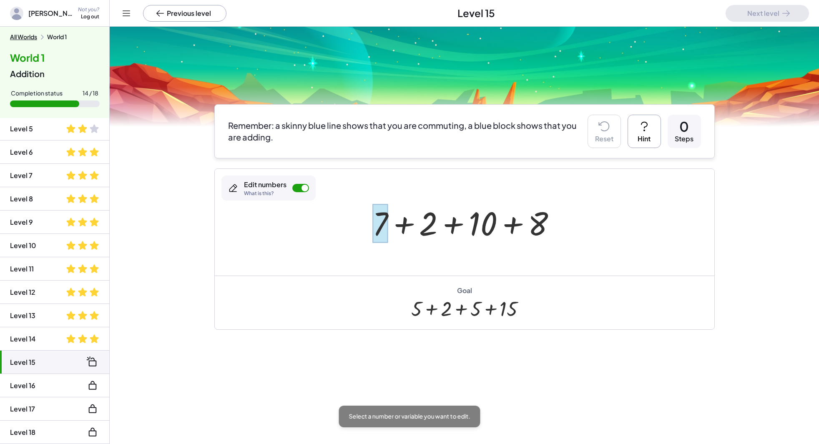
click at [378, 216] on div at bounding box center [380, 223] width 15 height 39
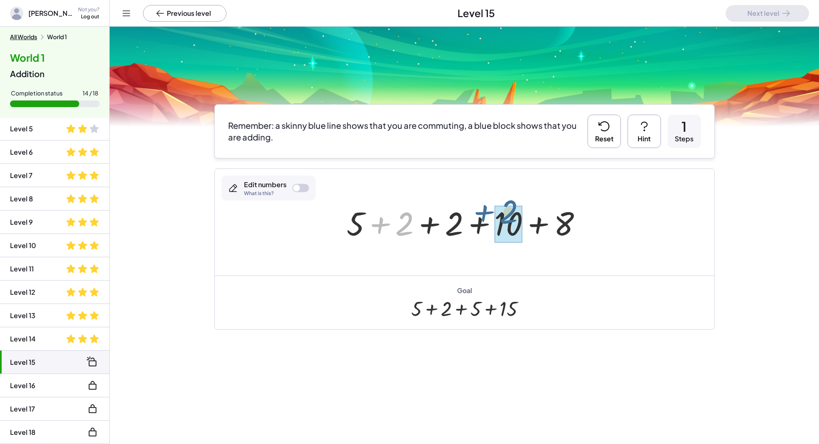
drag, startPoint x: 405, startPoint y: 231, endPoint x: 502, endPoint y: 217, distance: 97.6
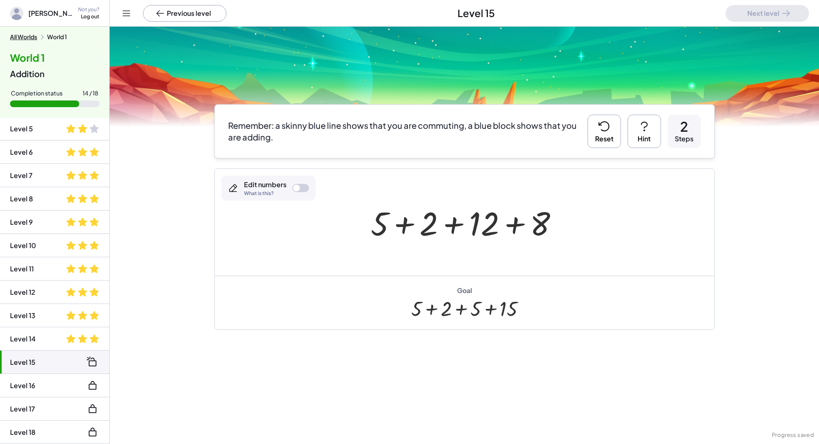
click at [297, 188] on div at bounding box center [296, 188] width 7 height 7
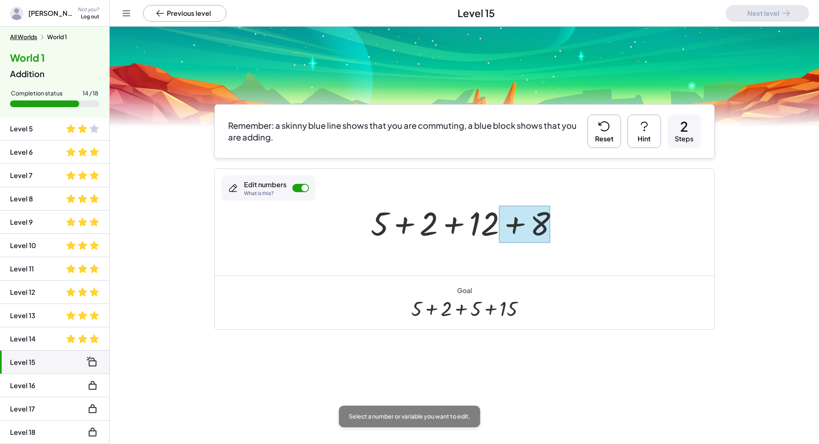
click at [537, 218] on div at bounding box center [524, 224] width 51 height 37
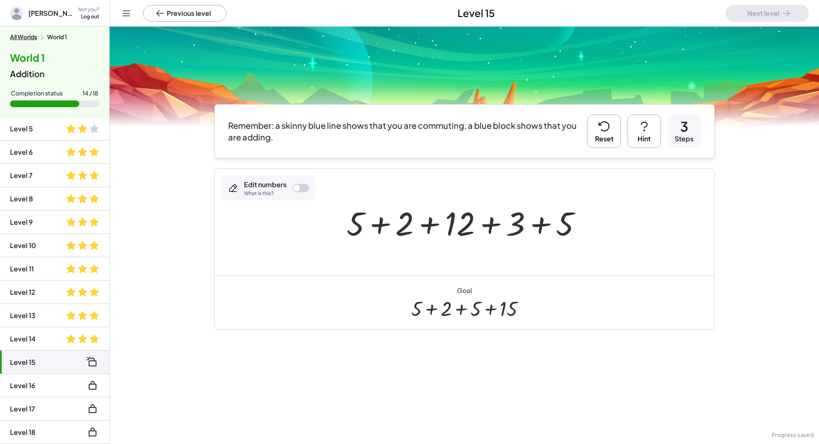
click at [479, 228] on div at bounding box center [467, 222] width 251 height 43
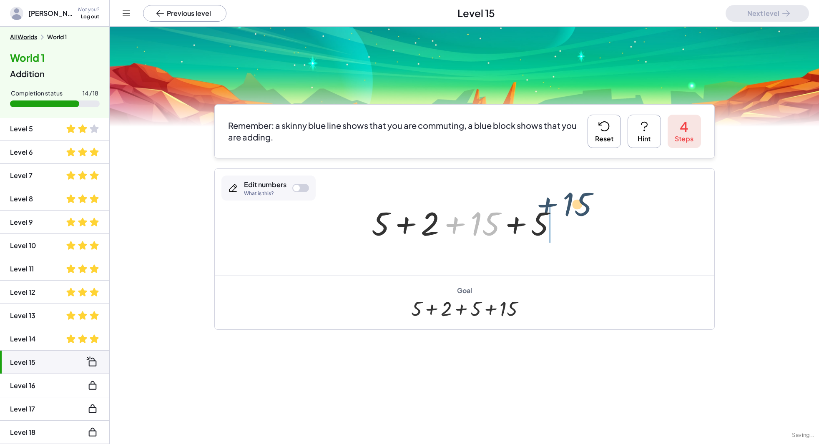
drag, startPoint x: 491, startPoint y: 221, endPoint x: 577, endPoint y: 211, distance: 86.9
click at [577, 211] on div "+ 7 + 2 + 10 + 8 + 5 + 2 + 2 + 10 + 8 + 5 + 2 + 12 + 8 + 5 + 2 + 12 + 3 + 5 + 1…" at bounding box center [464, 222] width 499 height 107
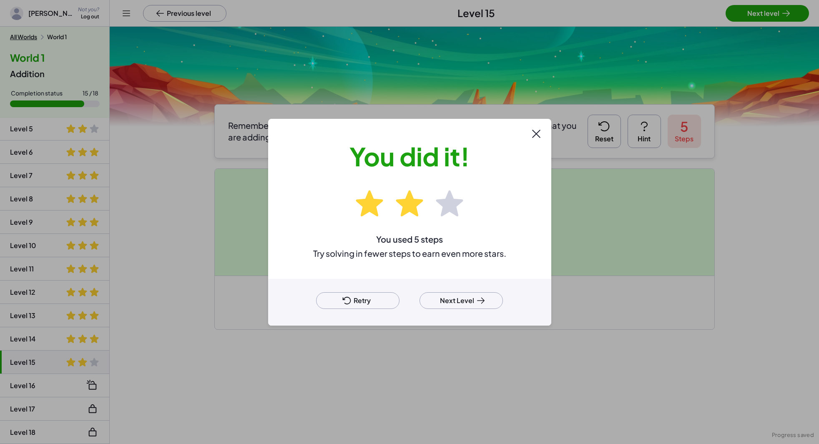
click at [465, 299] on button "Next Level" at bounding box center [460, 300] width 83 height 17
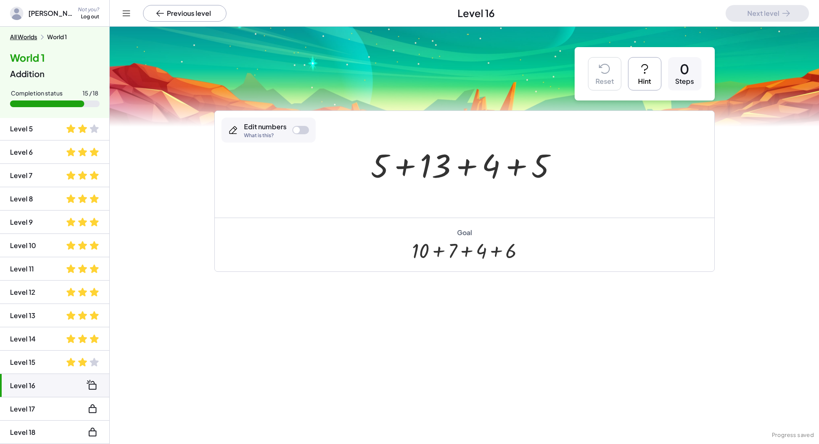
click at [301, 129] on div at bounding box center [300, 130] width 17 height 8
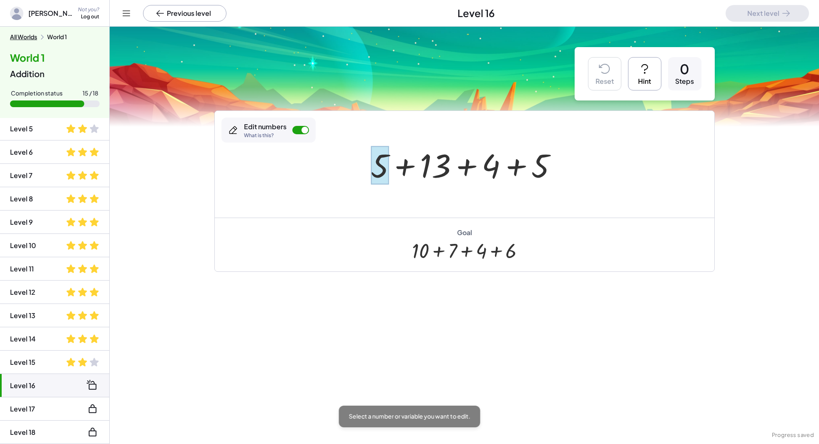
click at [383, 161] on div at bounding box center [380, 165] width 18 height 39
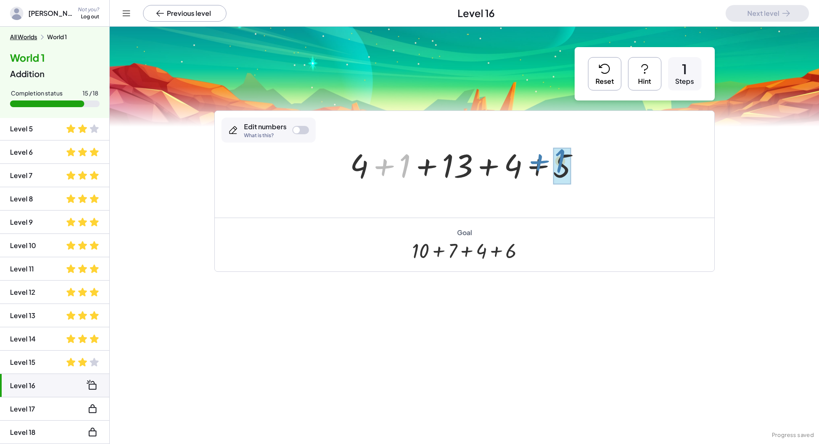
drag, startPoint x: 409, startPoint y: 172, endPoint x: 564, endPoint y: 168, distance: 155.2
click at [305, 129] on div at bounding box center [300, 130] width 17 height 8
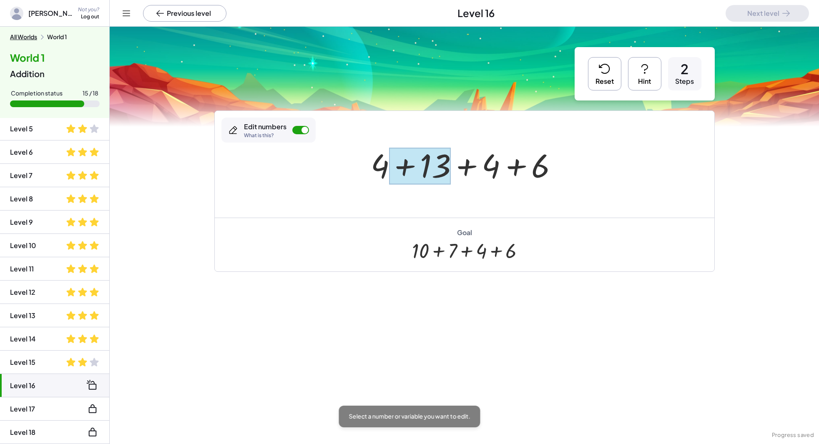
click at [439, 174] on div at bounding box center [420, 166] width 62 height 37
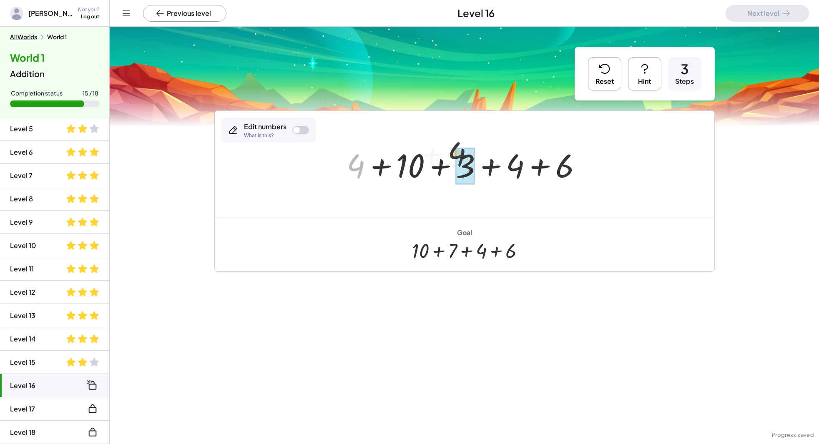
drag, startPoint x: 358, startPoint y: 163, endPoint x: 467, endPoint y: 155, distance: 109.6
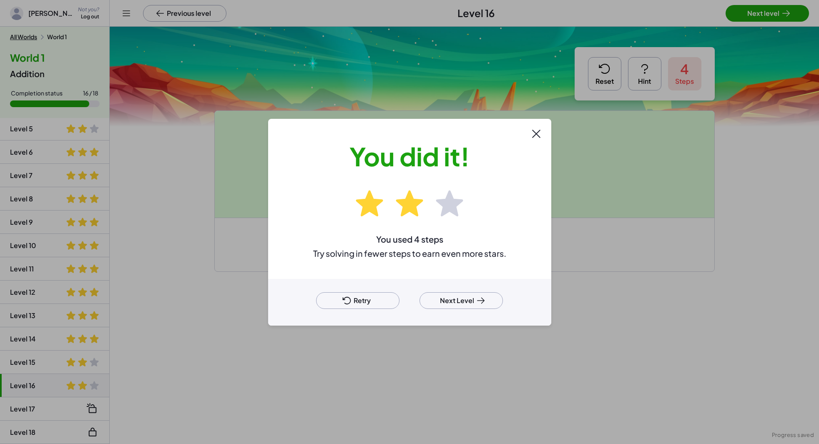
click at [469, 310] on div "Retry Next Level" at bounding box center [409, 302] width 283 height 47
click at [469, 301] on button "Next Level" at bounding box center [460, 300] width 83 height 17
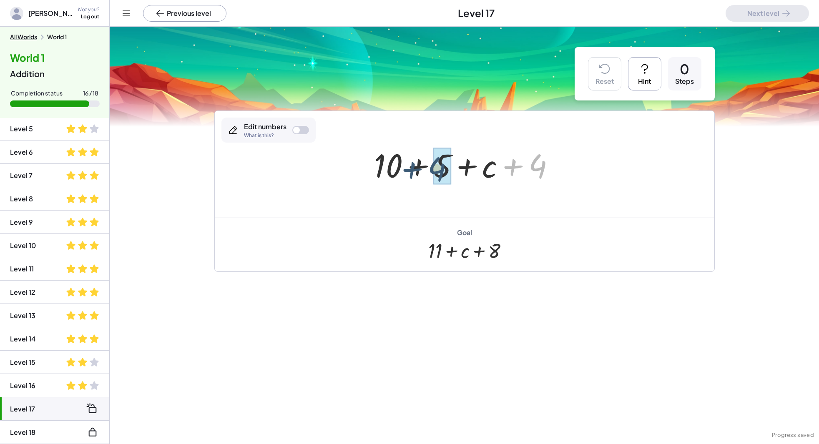
drag, startPoint x: 529, startPoint y: 165, endPoint x: 432, endPoint y: 168, distance: 96.8
click at [305, 130] on div at bounding box center [300, 130] width 17 height 8
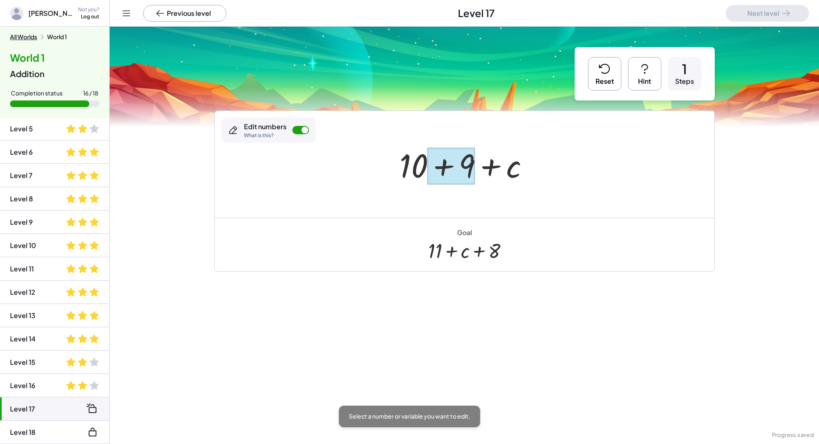
click at [471, 170] on div at bounding box center [451, 166] width 48 height 37
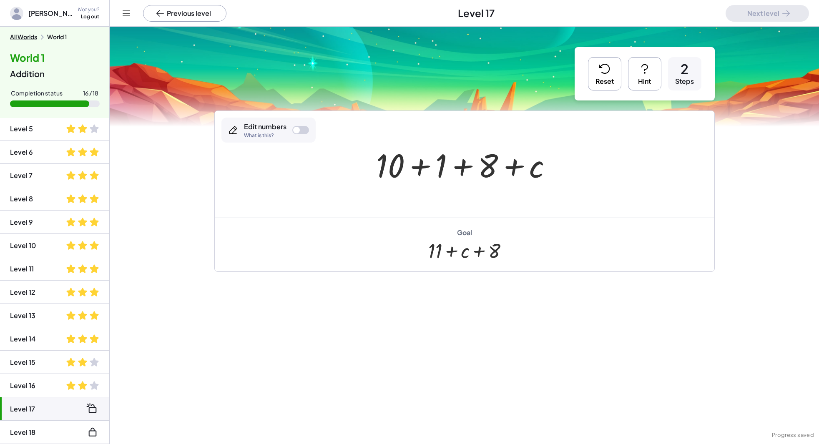
click at [429, 161] on div at bounding box center [467, 164] width 191 height 43
drag, startPoint x: 482, startPoint y: 169, endPoint x: 423, endPoint y: 166, distance: 58.9
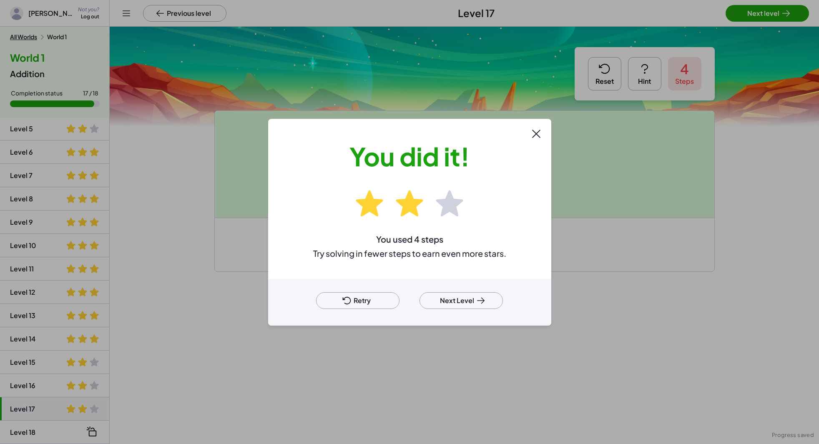
click at [453, 295] on button "Next Level" at bounding box center [460, 300] width 83 height 17
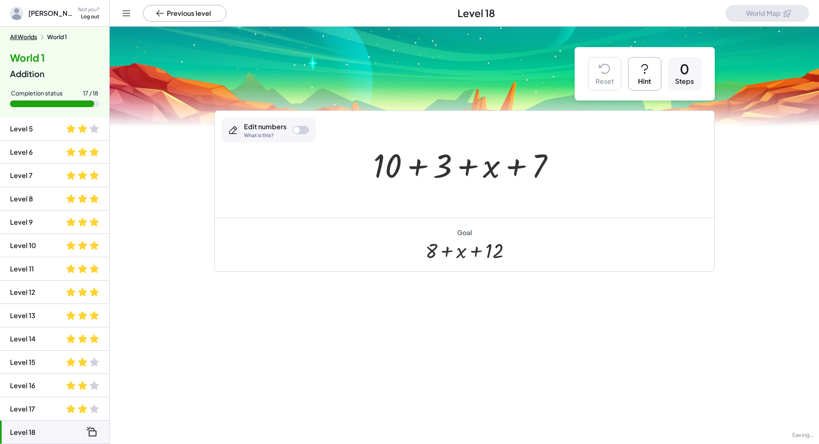
click at [302, 128] on div at bounding box center [300, 130] width 17 height 8
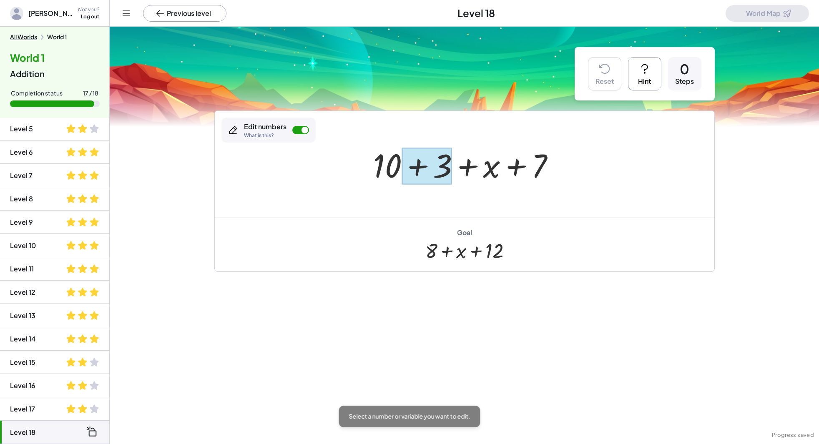
click at [441, 163] on div at bounding box center [426, 166] width 50 height 37
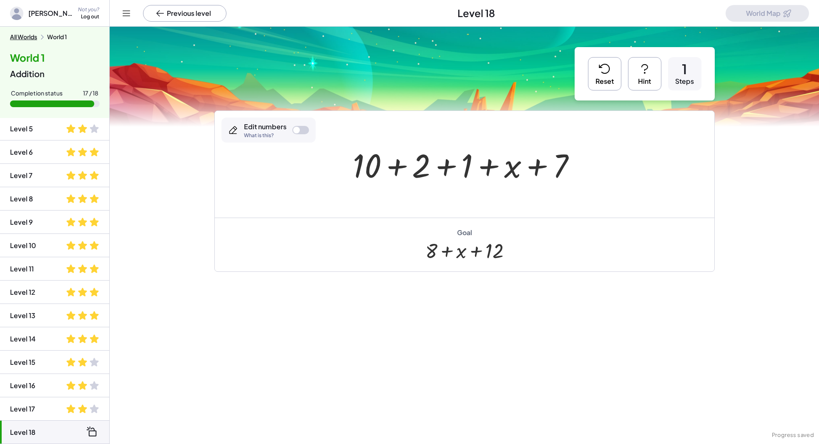
click at [394, 166] on div at bounding box center [468, 164] width 238 height 43
drag, startPoint x: 412, startPoint y: 166, endPoint x: 570, endPoint y: 174, distance: 158.2
click at [570, 174] on div "+ 10 + 3 + x + 7 + 10 + 2 + 1 + x + 7 + 12 + + x + 7 + 1 12" at bounding box center [464, 164] width 499 height 107
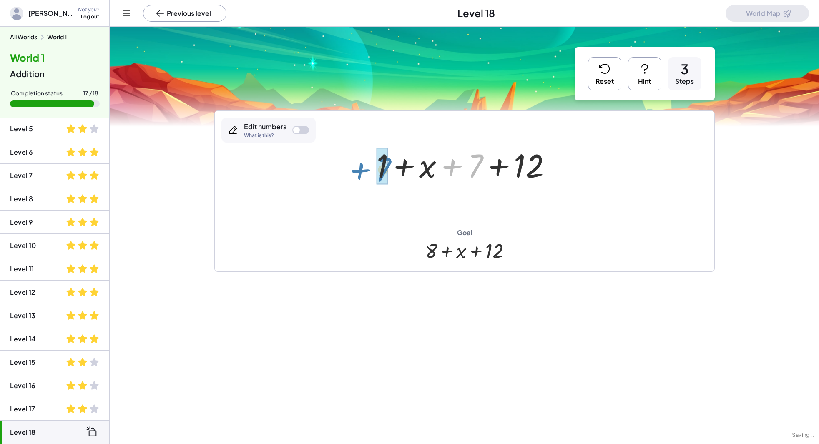
drag, startPoint x: 473, startPoint y: 173, endPoint x: 379, endPoint y: 178, distance: 93.9
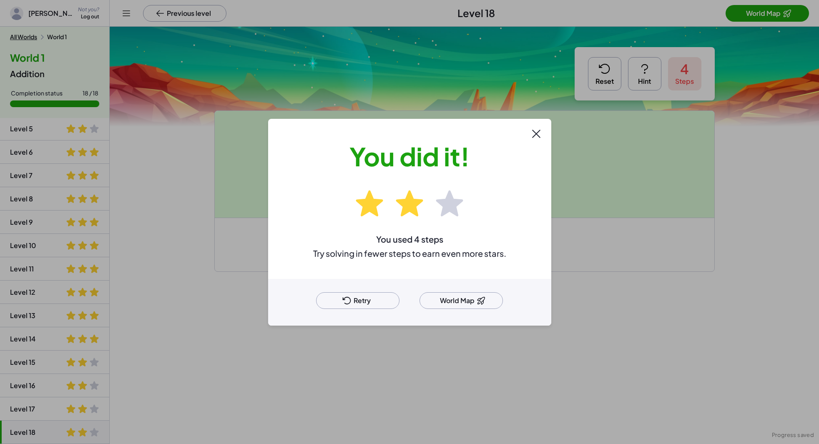
click at [450, 298] on button "World Map" at bounding box center [460, 300] width 83 height 17
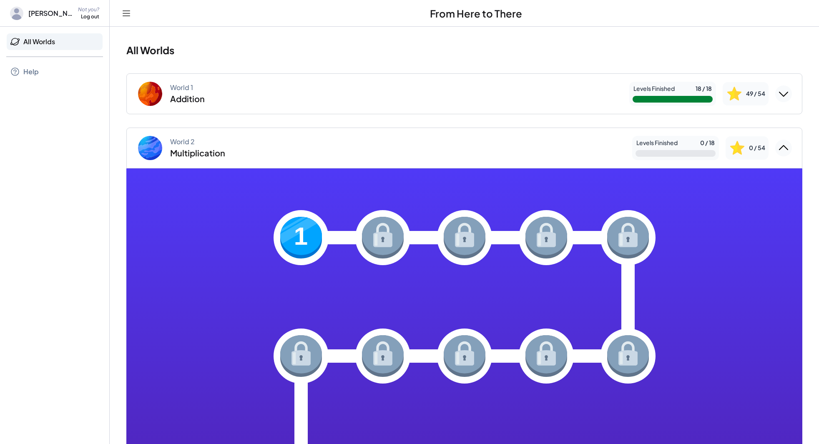
click at [295, 231] on img at bounding box center [301, 238] width 42 height 42
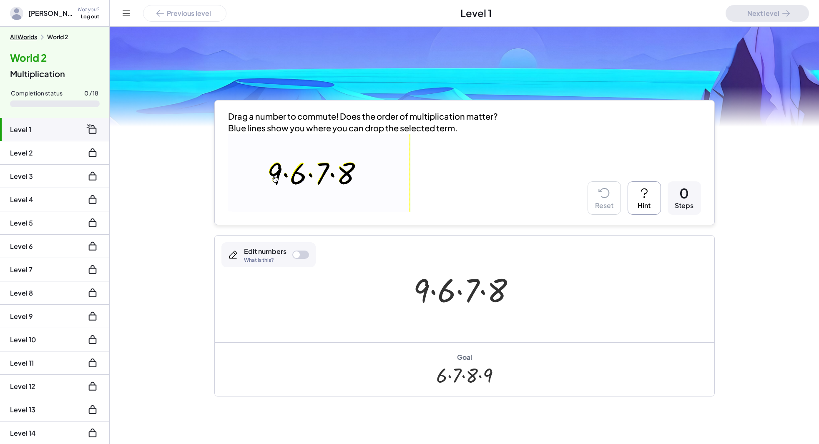
click at [26, 38] on button "All Worlds" at bounding box center [23, 37] width 27 height 8
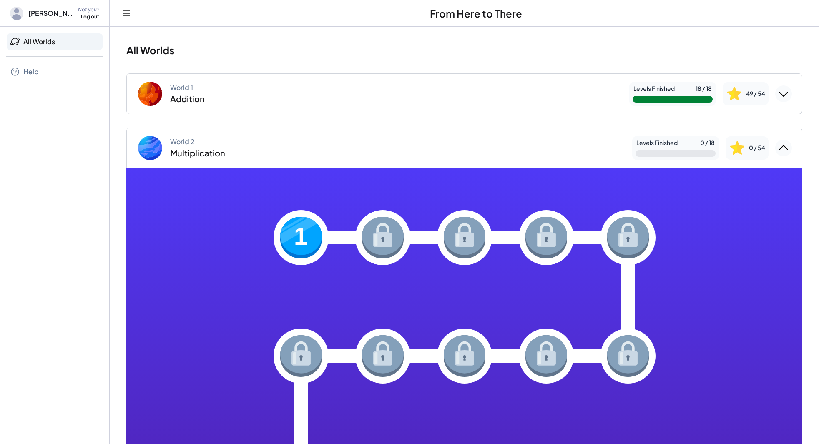
click at [563, 147] on div "World 2 Multiplication" at bounding box center [381, 148] width 489 height 27
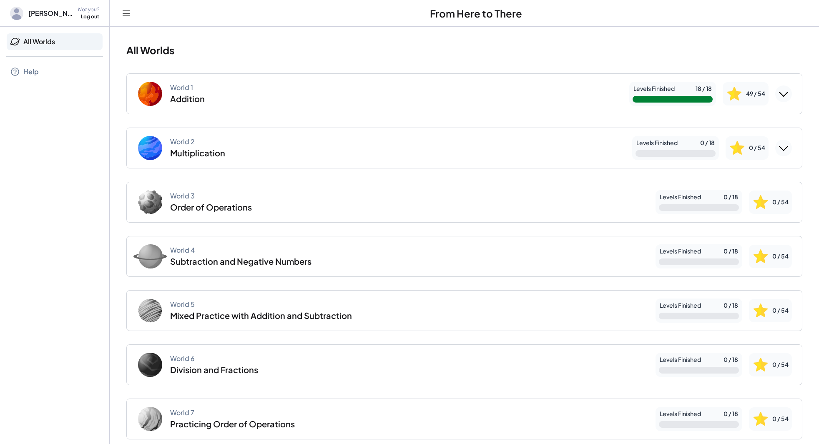
click at [788, 93] on div "World 1 Addition Levels Finished 18 / 18 49 / 54" at bounding box center [464, 93] width 676 height 41
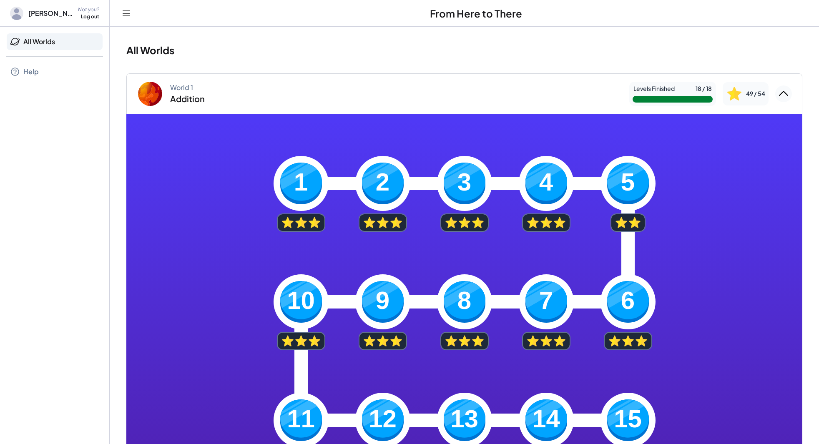
click at [780, 93] on icon "Collapse World 1" at bounding box center [783, 93] width 13 height 13
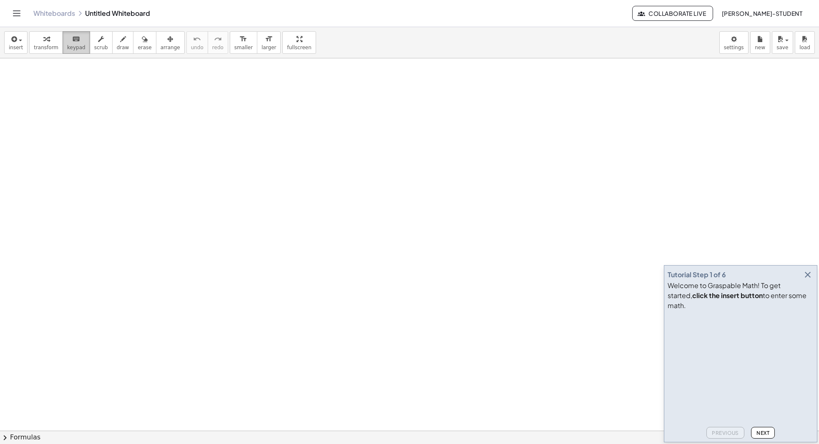
click at [72, 36] on icon "keyboard" at bounding box center [76, 39] width 8 height 10
drag, startPoint x: 43, startPoint y: 46, endPoint x: 51, endPoint y: 76, distance: 31.3
click at [43, 46] on span "transform" at bounding box center [46, 48] width 25 height 6
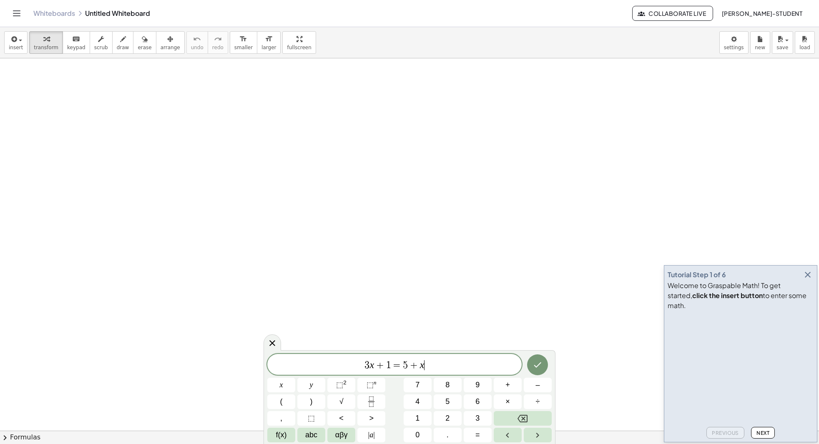
click at [379, 365] on span "+" at bounding box center [380, 365] width 12 height 10
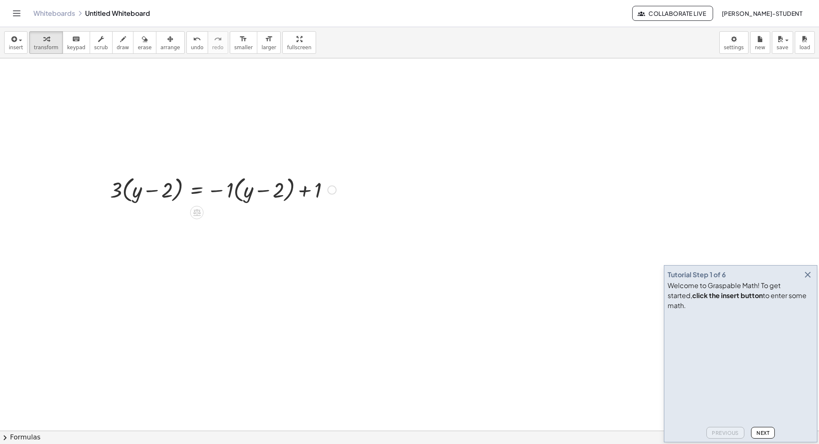
click at [333, 190] on div at bounding box center [331, 190] width 9 height 9
click at [364, 164] on span "Fix a mistake" at bounding box center [366, 164] width 34 height 7
drag, startPoint x: 236, startPoint y: 196, endPoint x: 44, endPoint y: 196, distance: 191.8
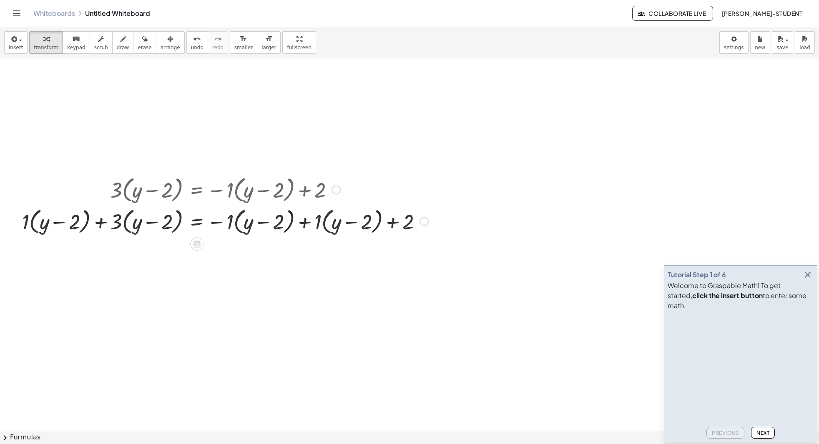
click at [306, 222] on div at bounding box center [225, 221] width 414 height 32
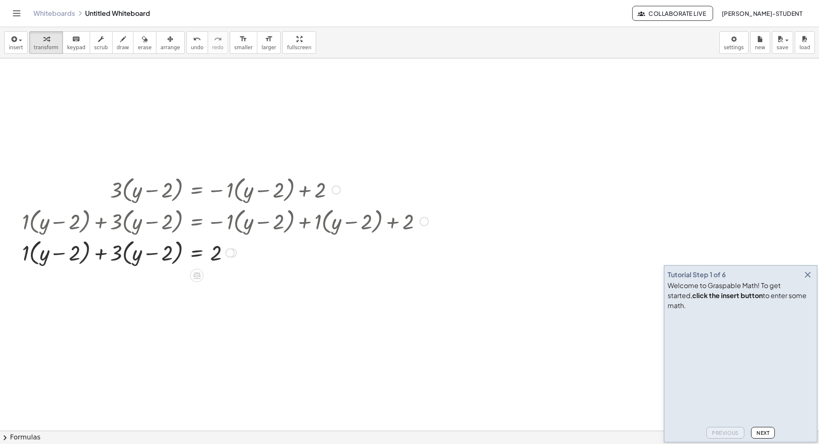
click at [102, 257] on div at bounding box center [225, 252] width 414 height 32
drag, startPoint x: 115, startPoint y: 287, endPoint x: 220, endPoint y: 300, distance: 105.0
click at [219, 304] on div at bounding box center [225, 283] width 414 height 44
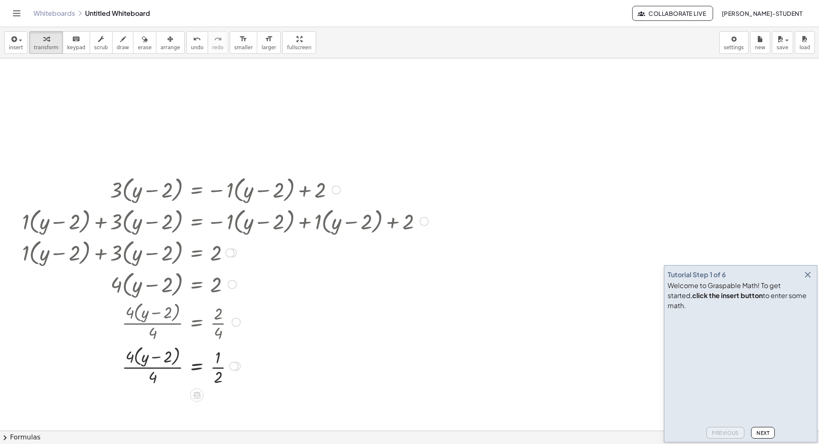
click at [154, 385] on div at bounding box center [225, 366] width 414 height 44
drag, startPoint x: 208, startPoint y: 358, endPoint x: 243, endPoint y: 362, distance: 35.3
click at [243, 362] on div at bounding box center [225, 366] width 414 height 42
click at [133, 371] on div at bounding box center [225, 366] width 414 height 42
click at [164, 364] on div at bounding box center [225, 366] width 414 height 42
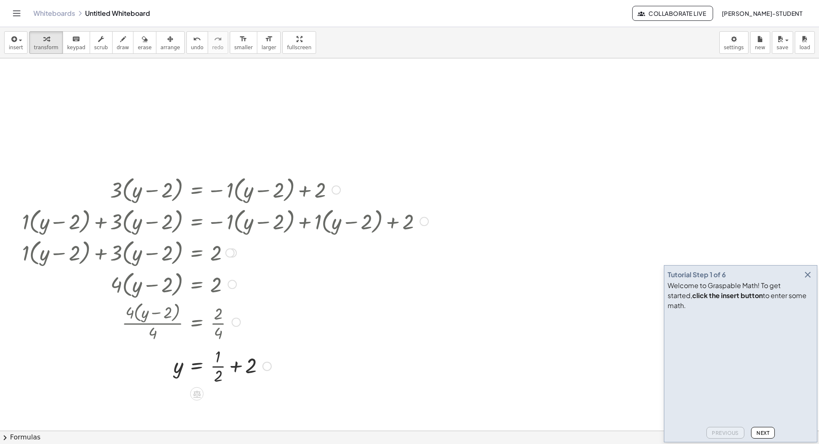
click at [232, 366] on div at bounding box center [225, 366] width 414 height 42
click at [239, 368] on div at bounding box center [225, 366] width 414 height 42
click at [248, 360] on div at bounding box center [225, 366] width 414 height 42
click at [230, 359] on div at bounding box center [225, 366] width 414 height 42
